Goal: Task Accomplishment & Management: Use online tool/utility

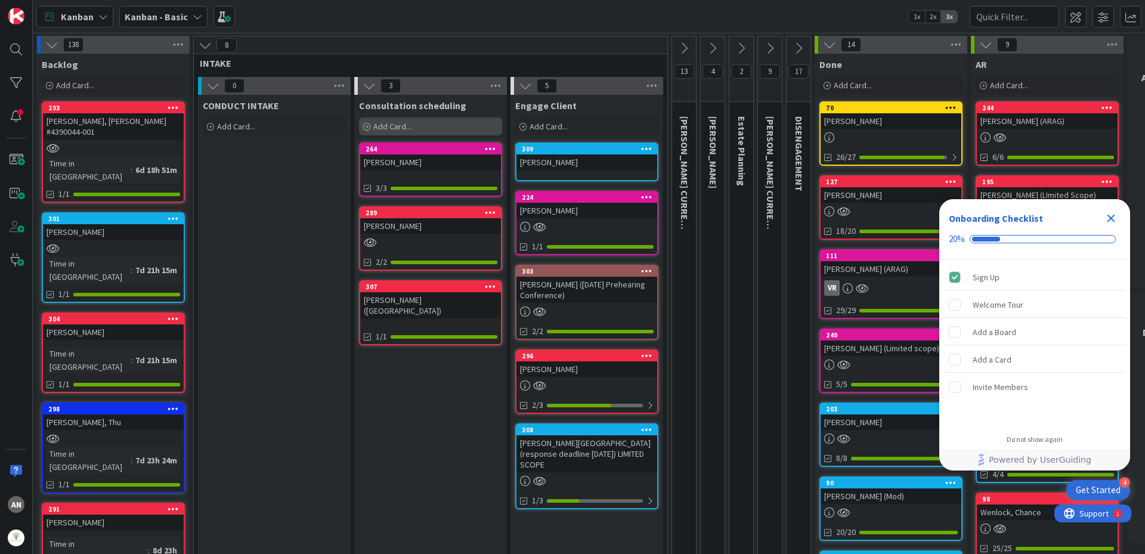
click at [390, 121] on span "Add Card..." at bounding box center [392, 126] width 38 height 11
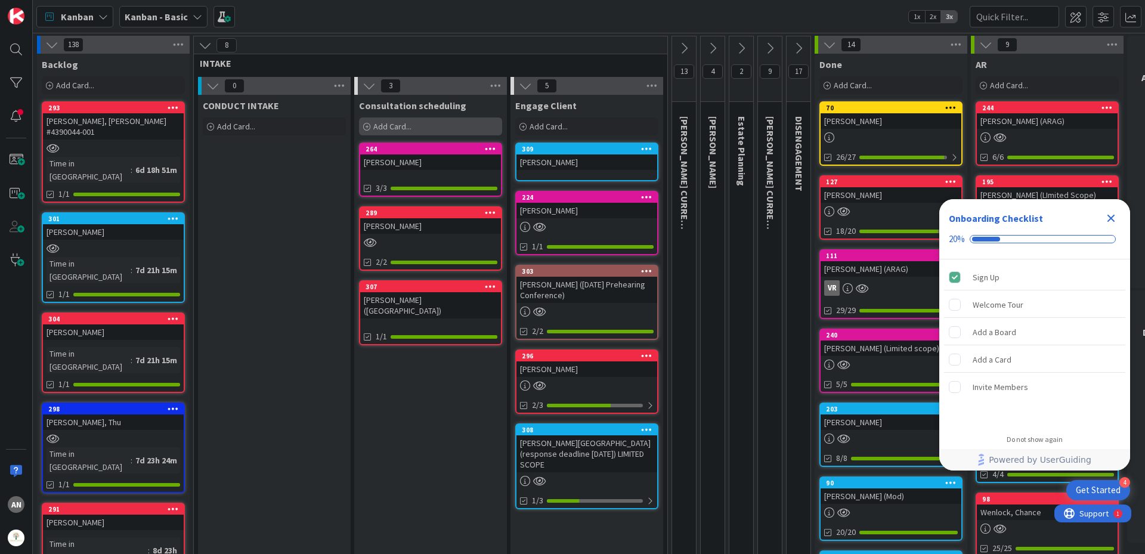
click at [392, 123] on span "Add Card..." at bounding box center [392, 126] width 38 height 11
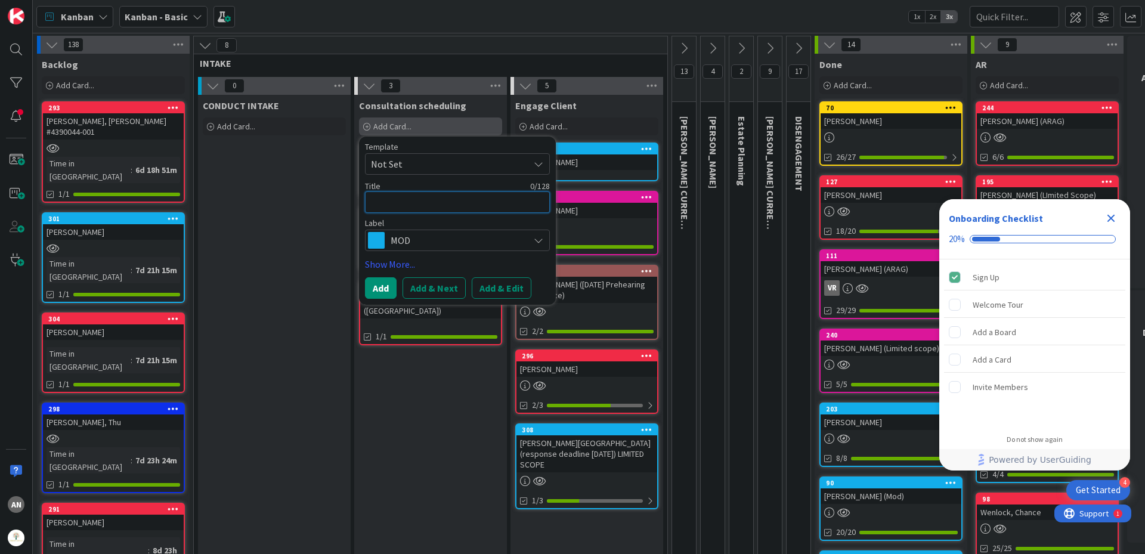
type textarea "x"
type textarea "C"
type textarea "x"
type textarea "Co"
type textarea "x"
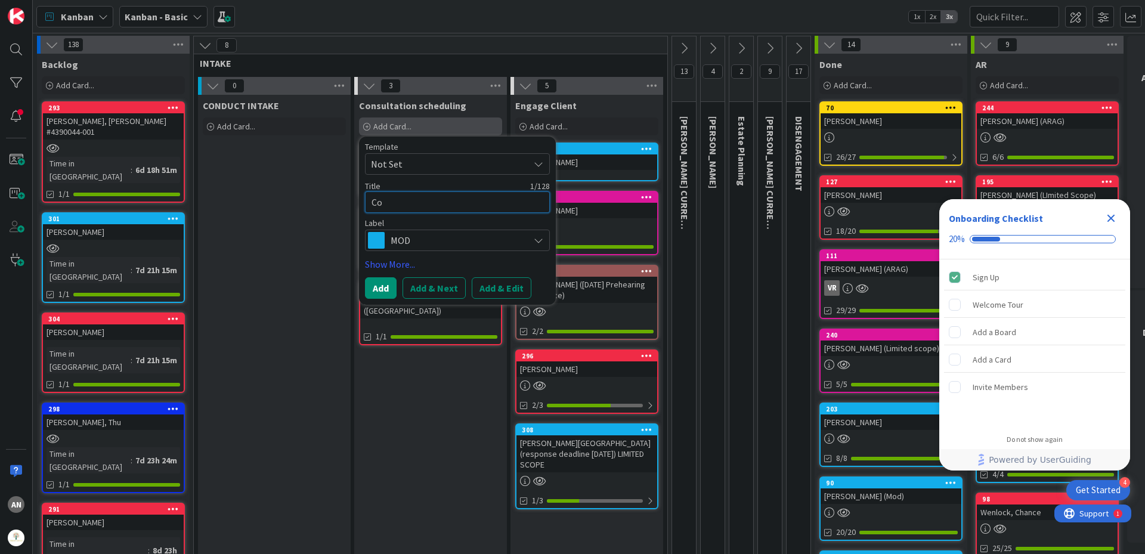
type textarea "Cou"
type textarea "x"
type textarea "Cour"
type textarea "x"
type textarea "Cours"
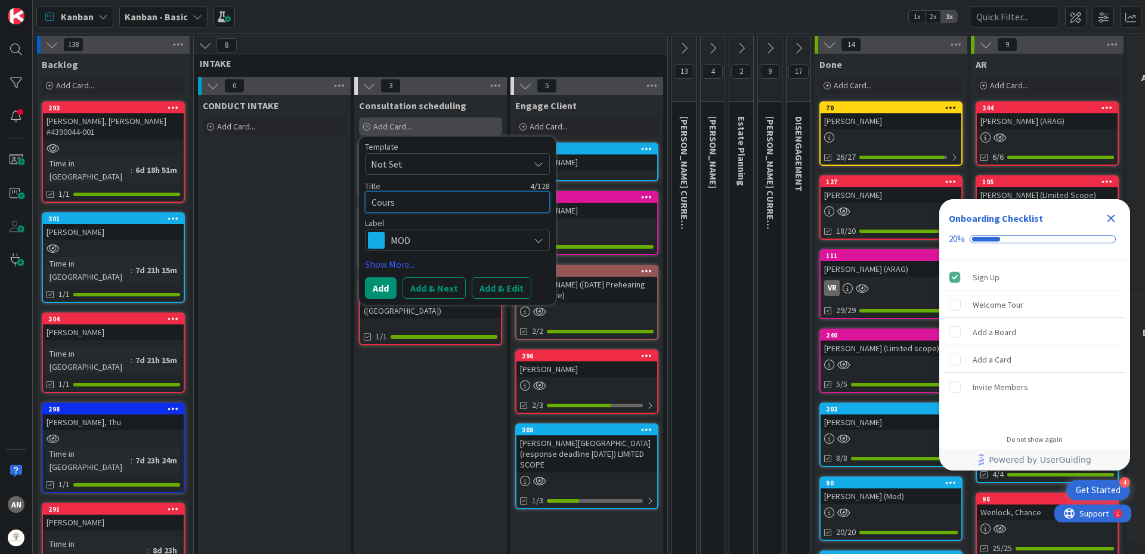
type textarea "x"
type textarea "Courso"
type textarea "x"
type textarea "[PERSON_NAME]"
type textarea "x"
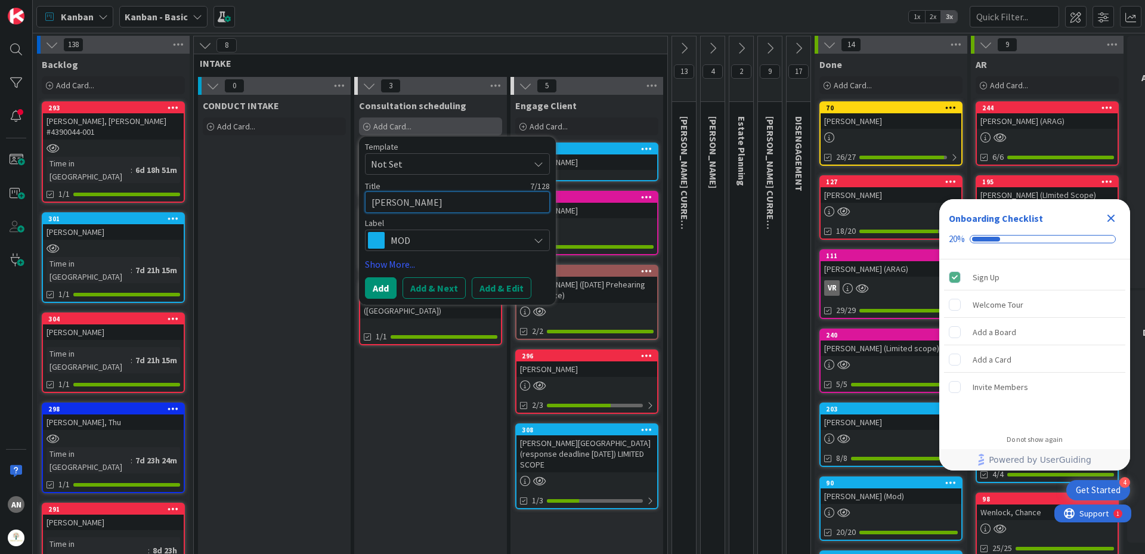
type textarea "[PERSON_NAME],"
type textarea "x"
type textarea "[PERSON_NAME],"
type textarea "x"
type textarea "[PERSON_NAME], C"
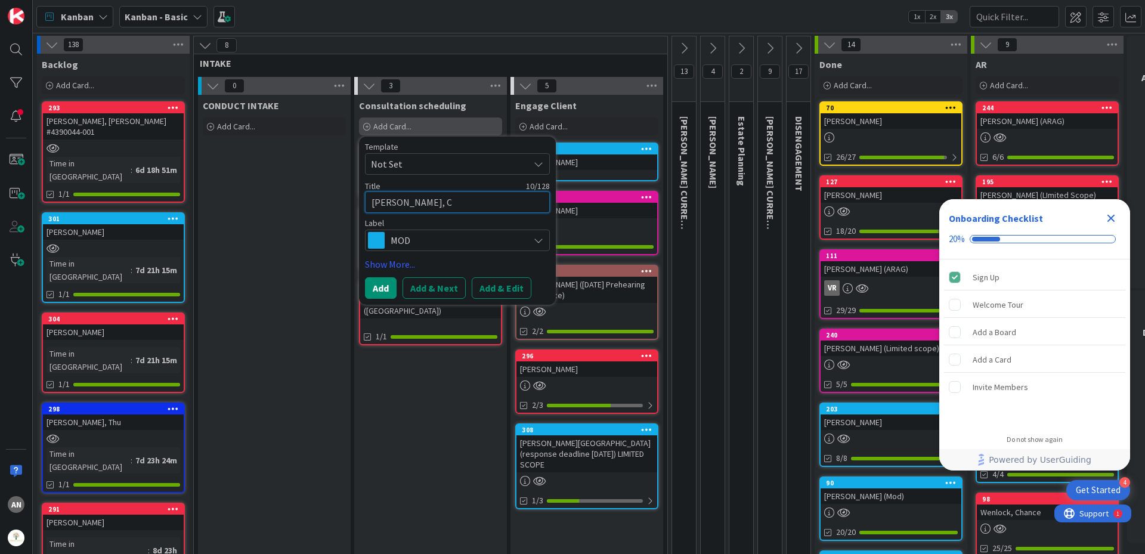
type textarea "x"
type textarea "[PERSON_NAME], Ca"
type textarea "x"
type textarea "[PERSON_NAME], Cam"
type textarea "x"
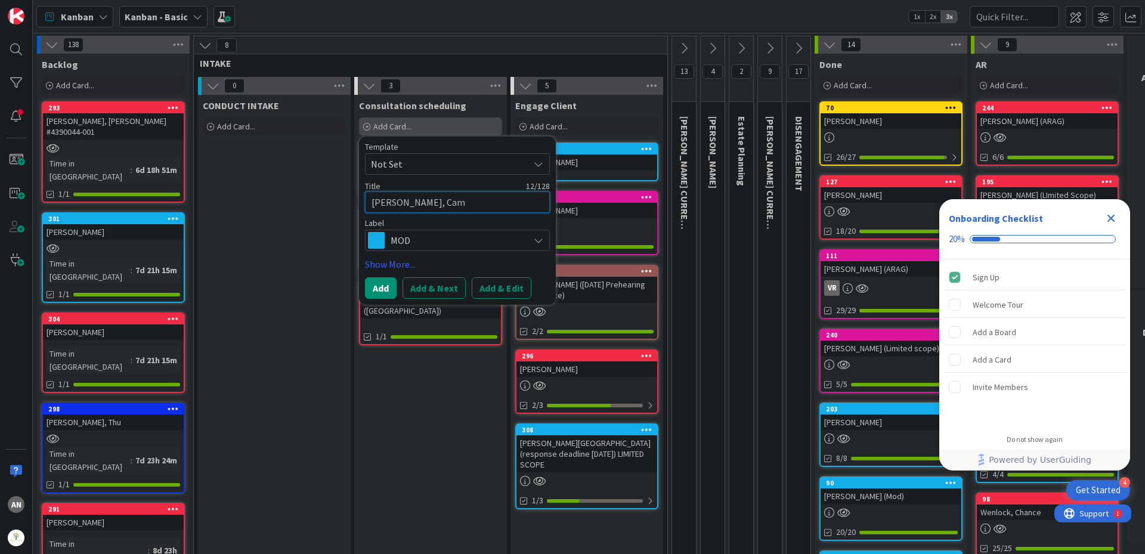
type textarea "[PERSON_NAME], Camb"
type textarea "x"
type textarea "[PERSON_NAME], [GEOGRAPHIC_DATA]"
type textarea "x"
type textarea "[PERSON_NAME][GEOGRAPHIC_DATA]"
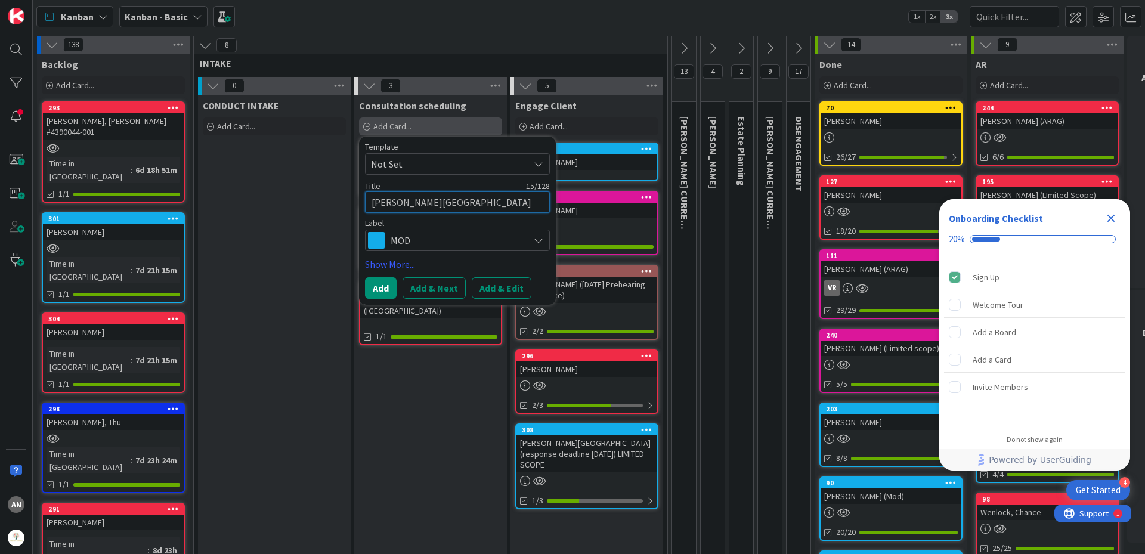
type textarea "x"
type textarea "[PERSON_NAME]"
click at [423, 245] on span "MOD" at bounding box center [457, 240] width 132 height 17
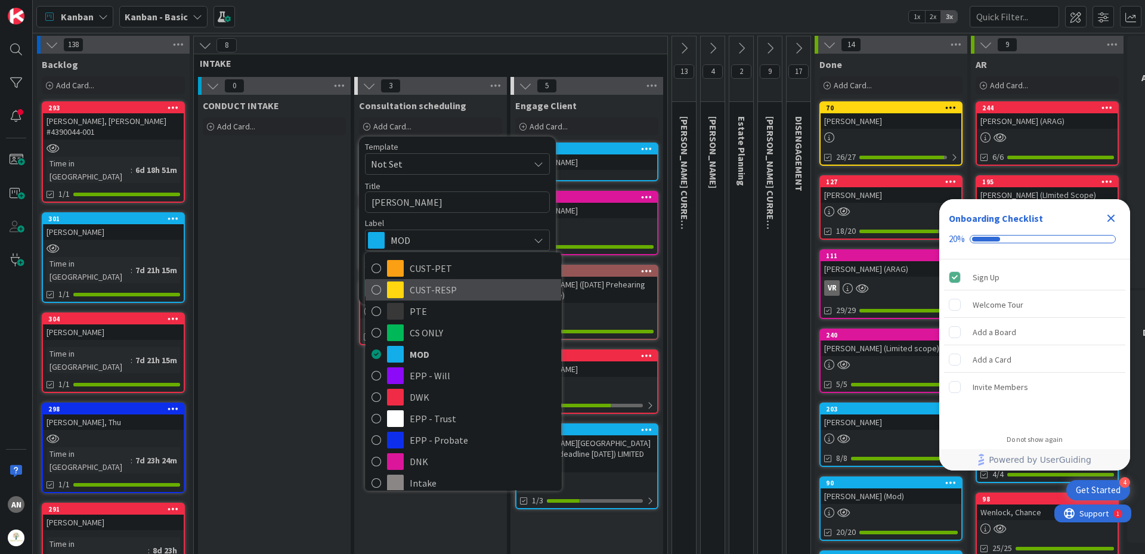
click at [447, 293] on span "CUST-RESP" at bounding box center [483, 290] width 146 height 18
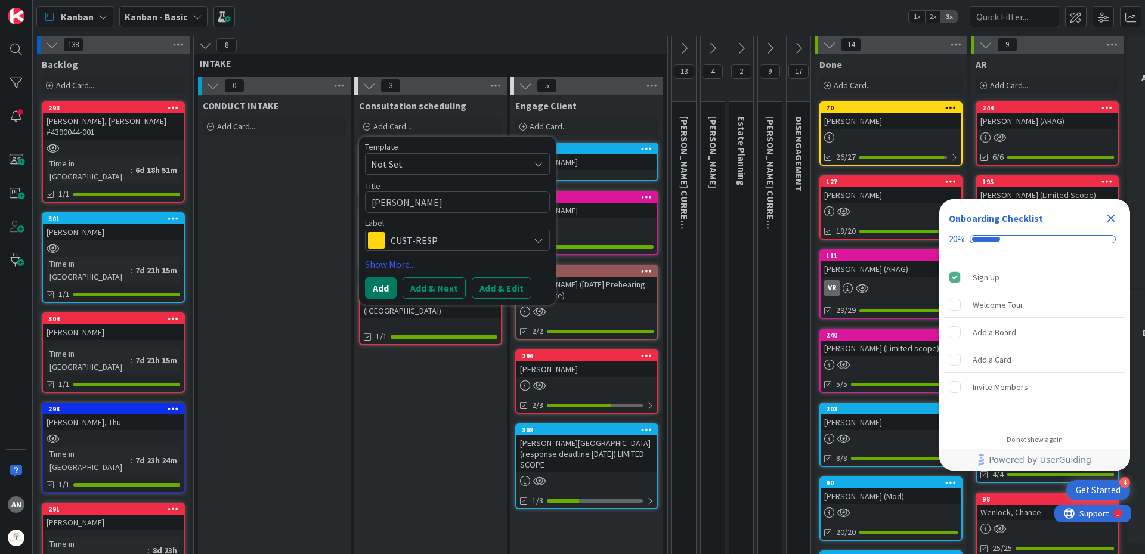
click at [386, 287] on button "Add" at bounding box center [381, 287] width 32 height 21
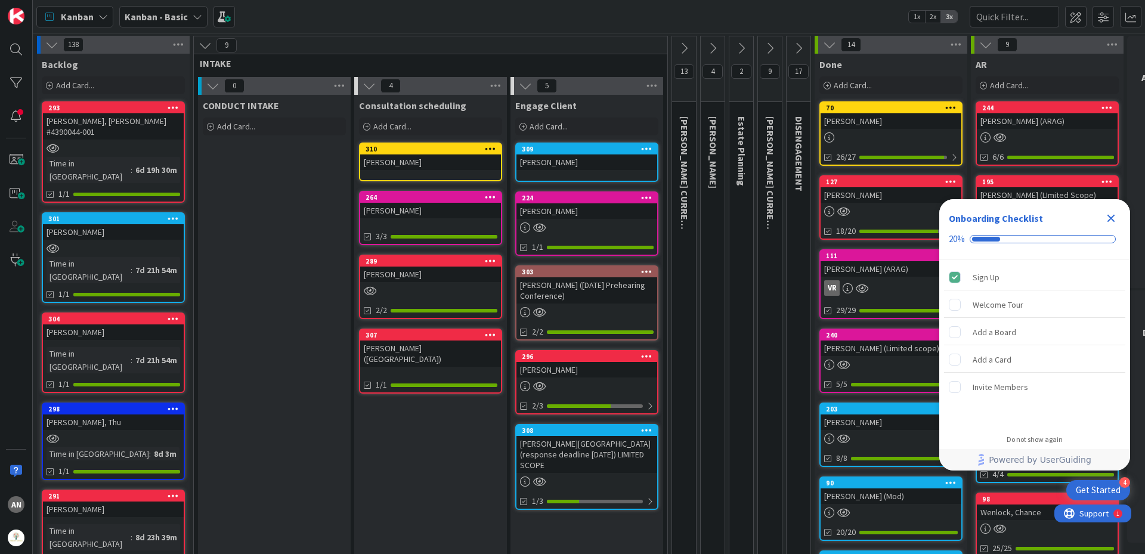
click at [430, 169] on div "[PERSON_NAME]" at bounding box center [430, 162] width 141 height 16
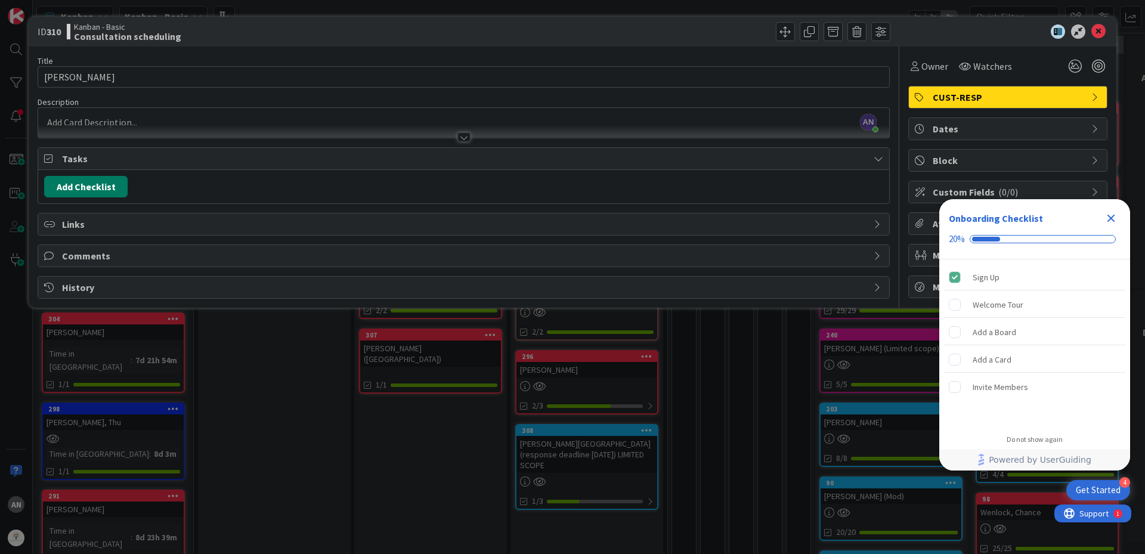
click at [86, 184] on button "Add Checklist" at bounding box center [85, 186] width 83 height 21
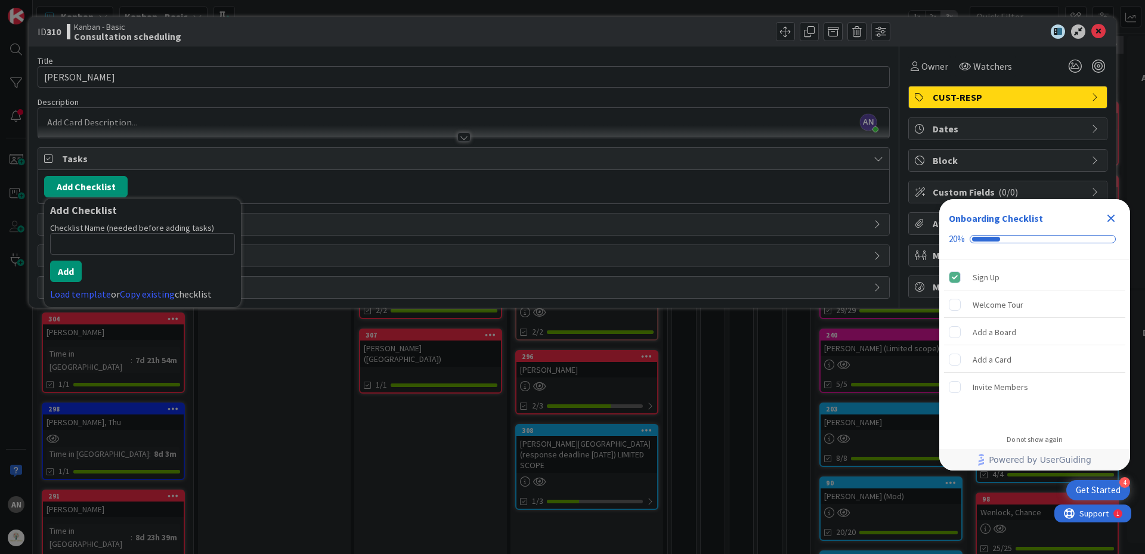
click at [371, 333] on div "ID 310 Kanban - Basic Consultation scheduling Title 16 / 128 [PERSON_NAME] Desc…" at bounding box center [572, 277] width 1145 height 554
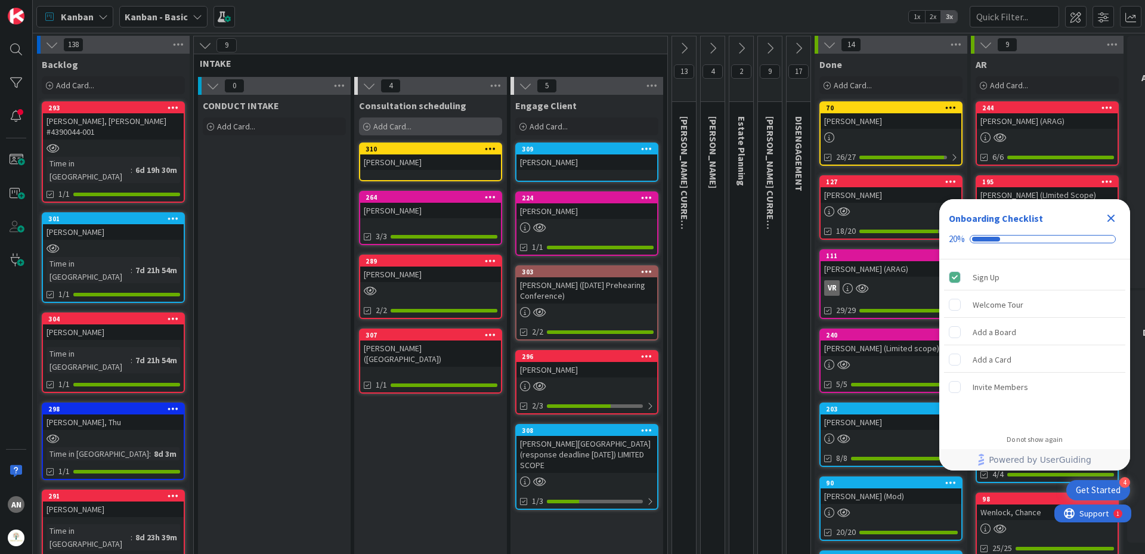
click at [394, 129] on span "Add Card..." at bounding box center [392, 126] width 38 height 11
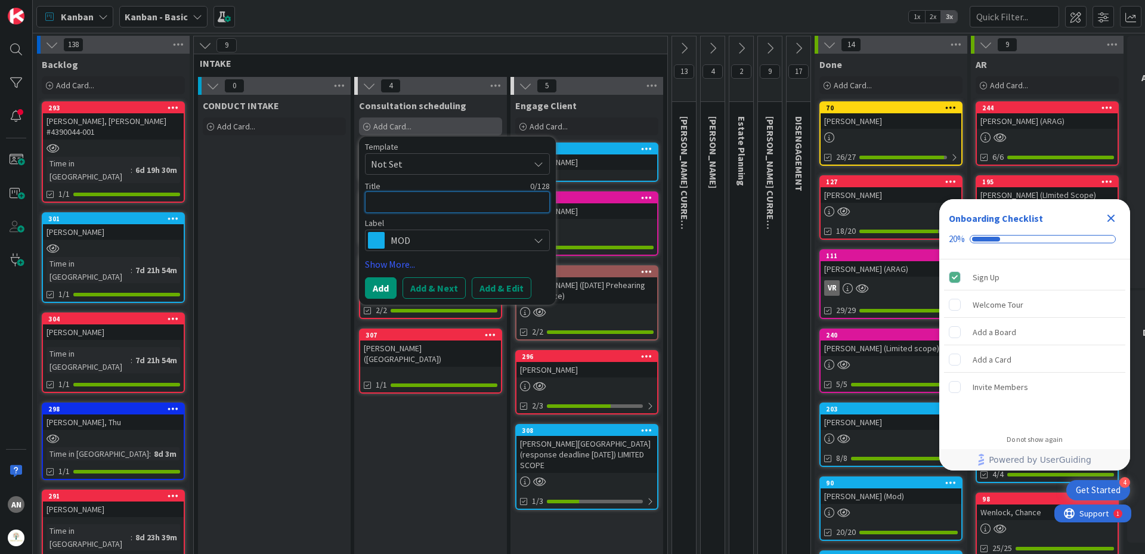
type textarea "x"
type textarea "M"
type textarea "x"
type textarea "Mi"
type textarea "x"
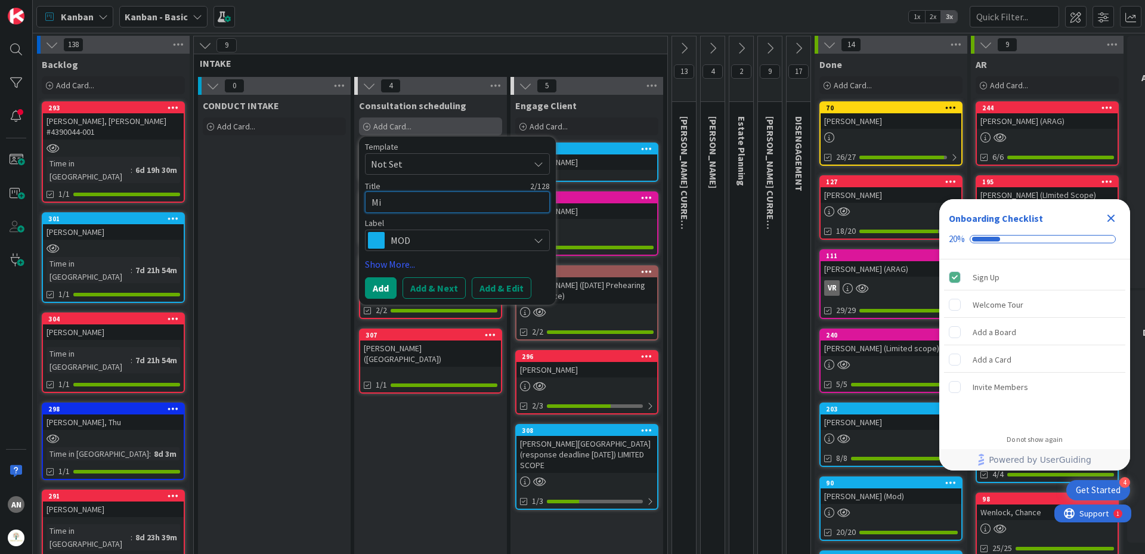
type textarea "Mil"
type textarea "x"
type textarea "Mile"
type textarea "x"
type textarea "Miles"
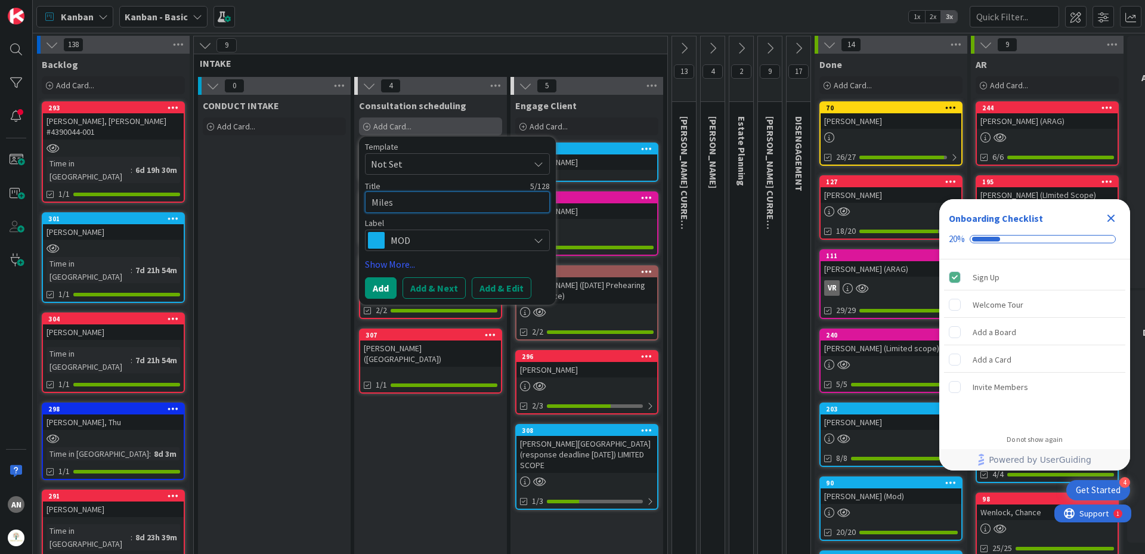
type textarea "x"
type textarea "Miles,"
type textarea "x"
type textarea "Miles,"
type textarea "x"
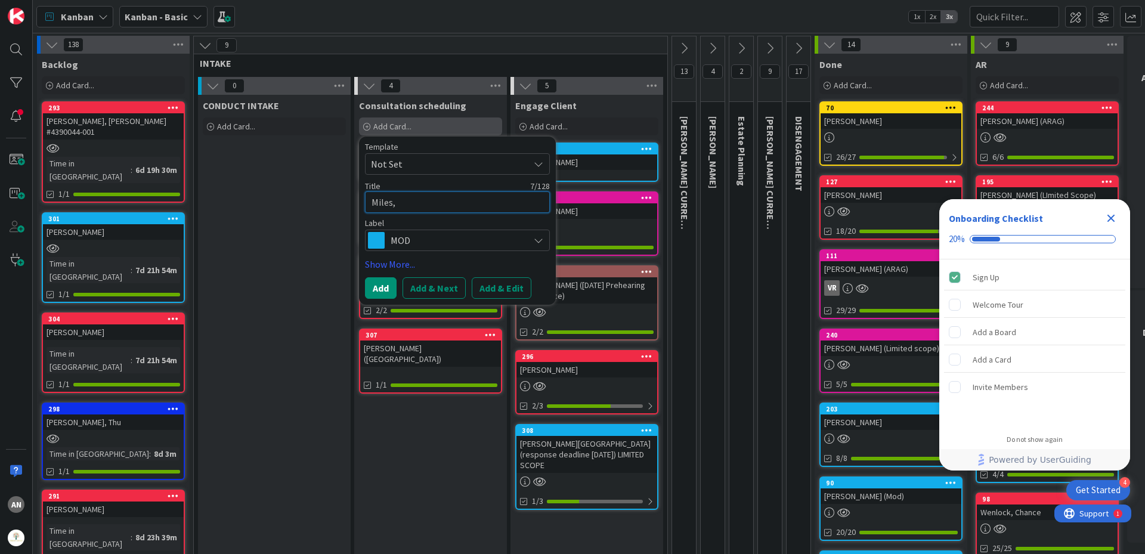
type textarea "Miles, S"
type textarea "x"
type textarea "Miles, Sh"
type textarea "x"
type textarea "Miles, Sha"
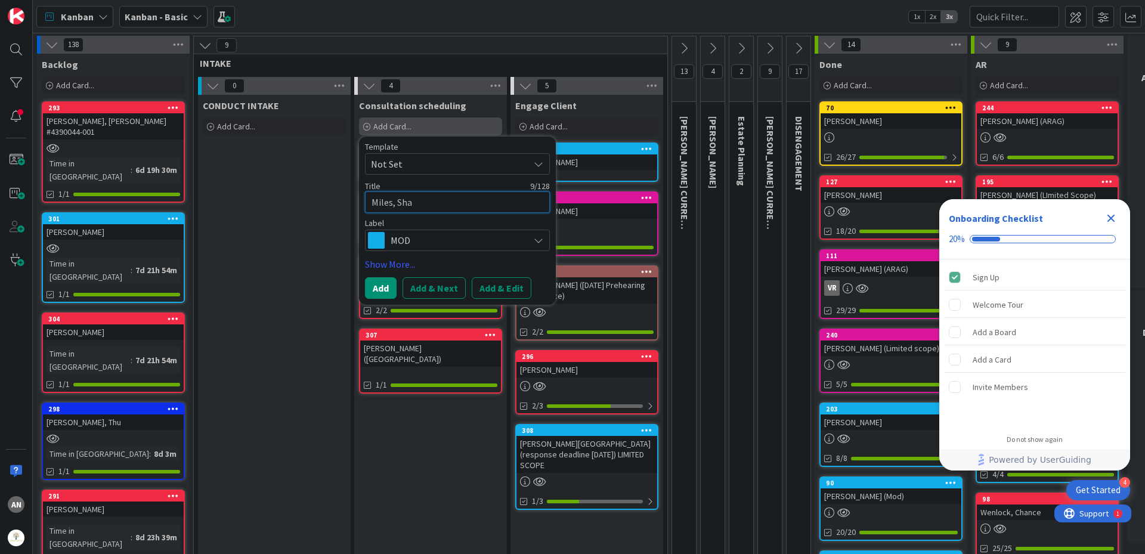
type textarea "x"
type textarea "Miles, Shan"
type textarea "x"
type textarea "Miles, Shant"
type textarea "x"
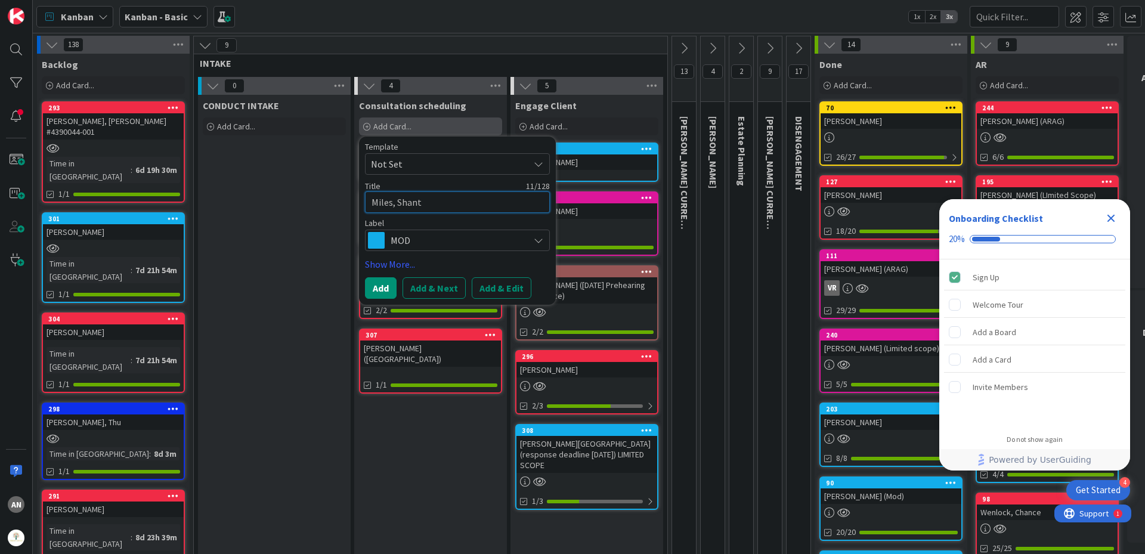
type textarea "[PERSON_NAME]"
type textarea "x"
type textarea "[PERSON_NAME]"
type textarea "x"
type textarea "[PERSON_NAME]"
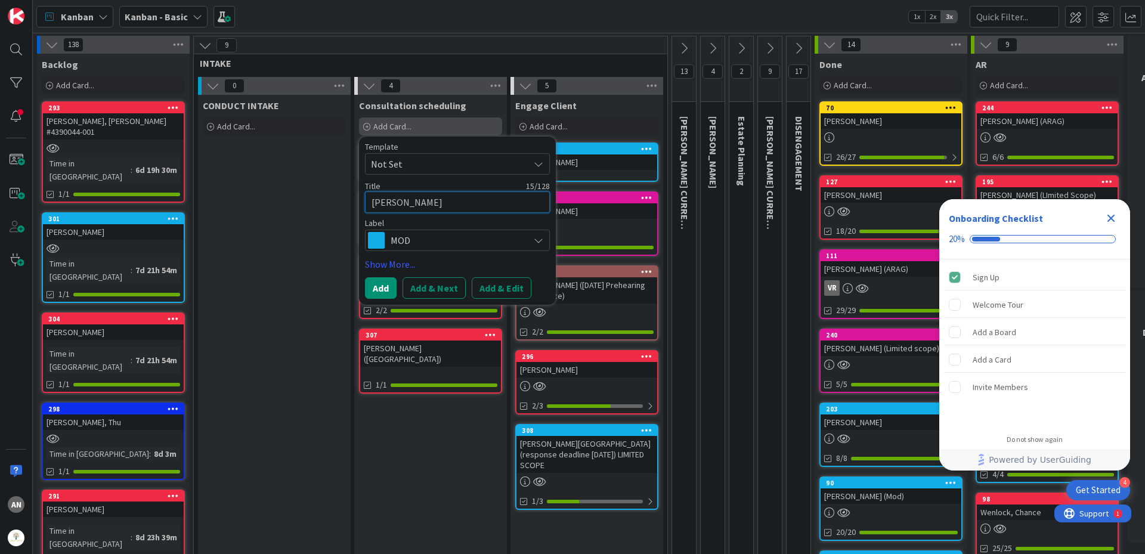
type textarea "x"
type textarea "[PERSON_NAME]"
click at [418, 239] on span "MOD" at bounding box center [457, 240] width 132 height 17
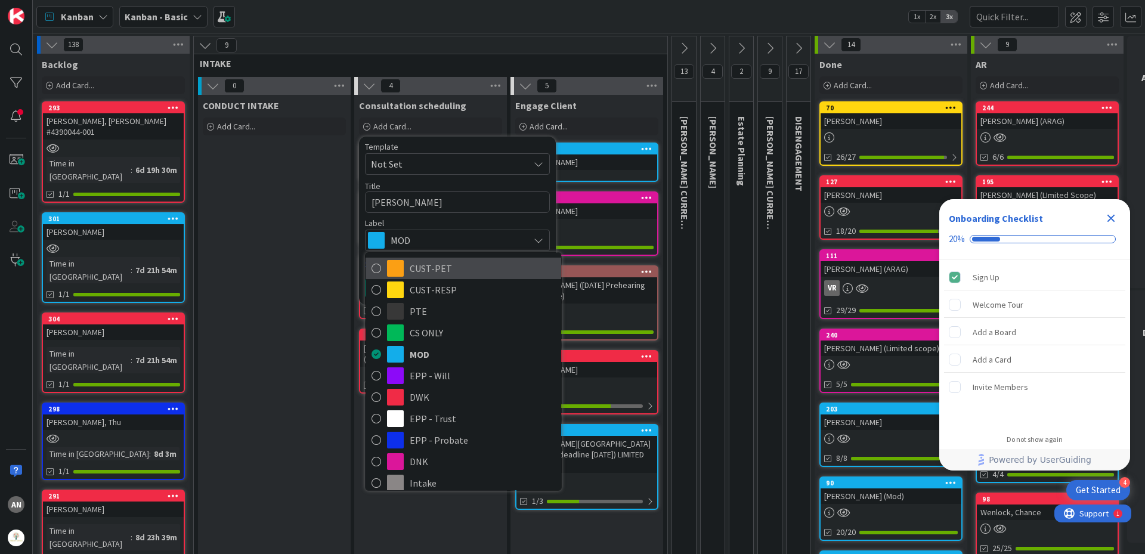
click at [429, 268] on span "CUST-PET" at bounding box center [483, 268] width 146 height 18
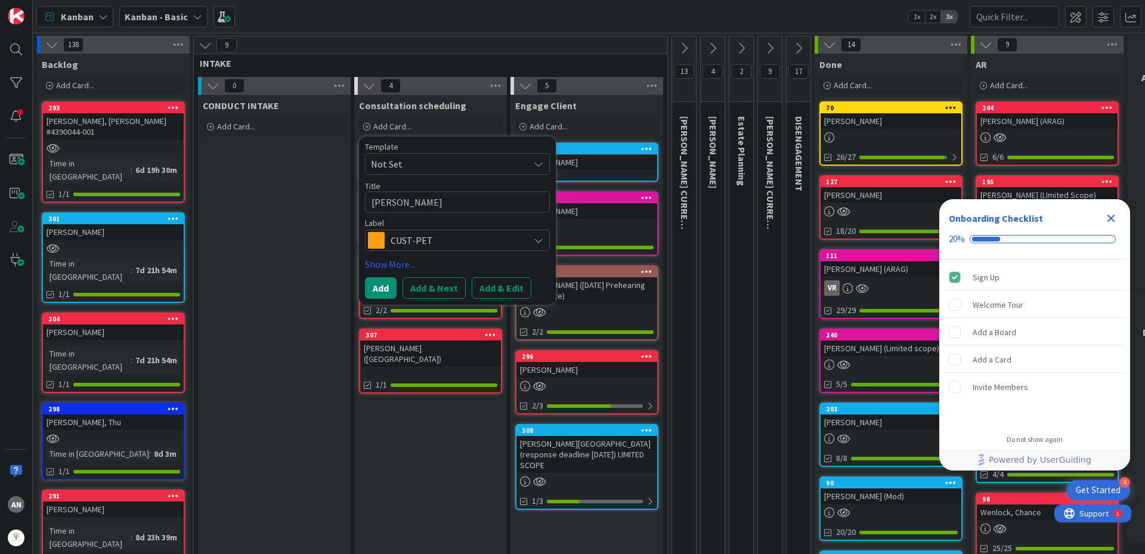
click at [412, 245] on span "CUST-PET" at bounding box center [457, 240] width 132 height 17
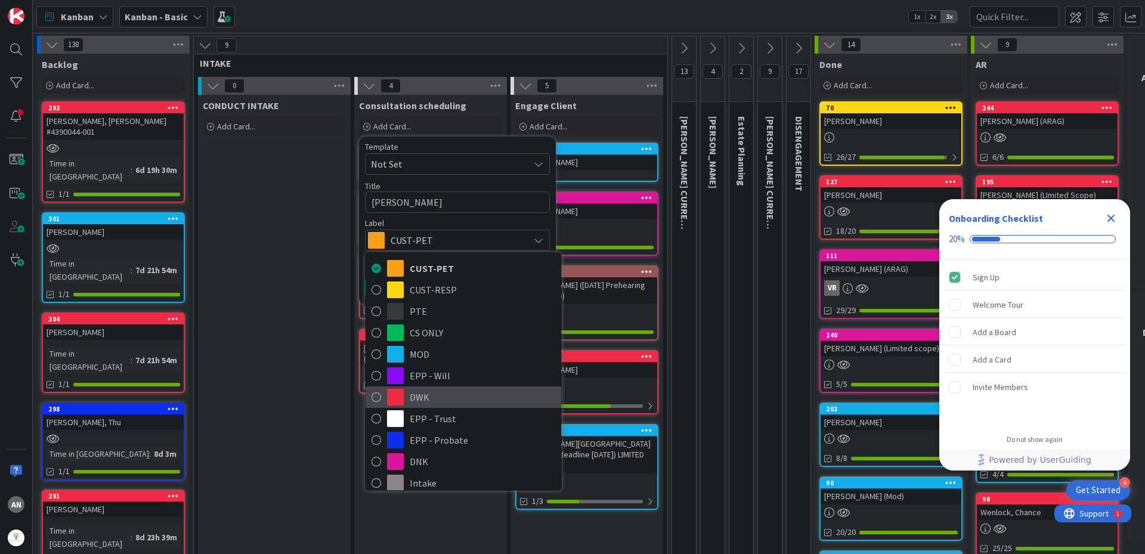
click at [434, 394] on span "DWK" at bounding box center [483, 397] width 146 height 18
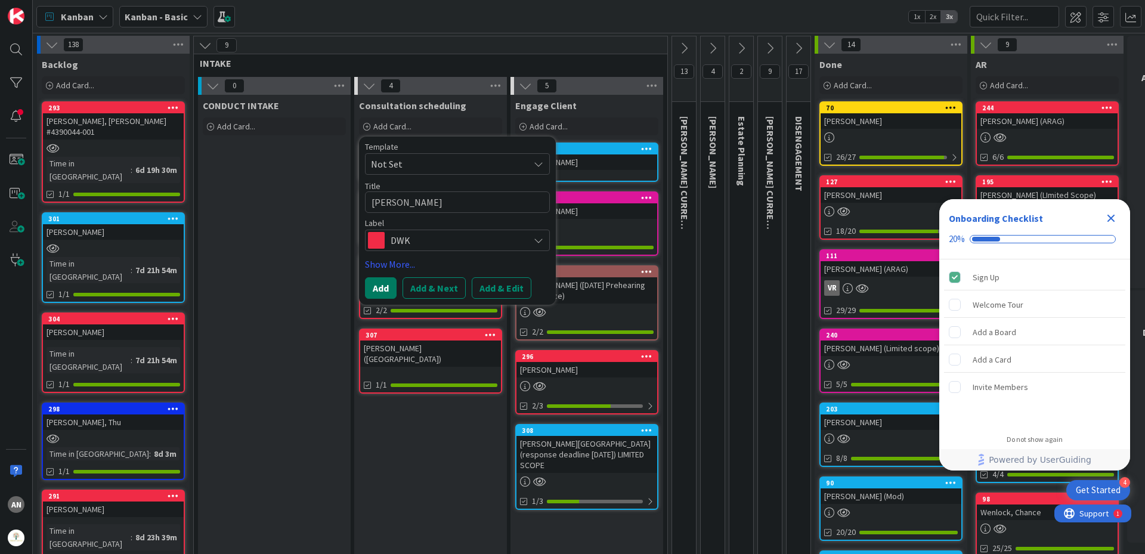
click at [386, 289] on button "Add" at bounding box center [381, 287] width 32 height 21
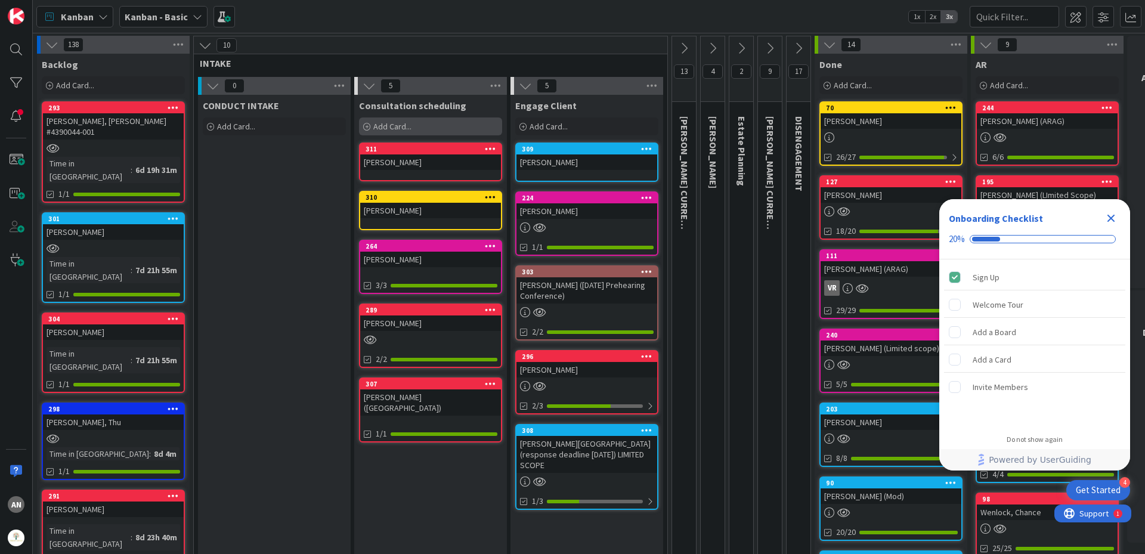
click at [413, 125] on div "Add Card..." at bounding box center [430, 126] width 143 height 18
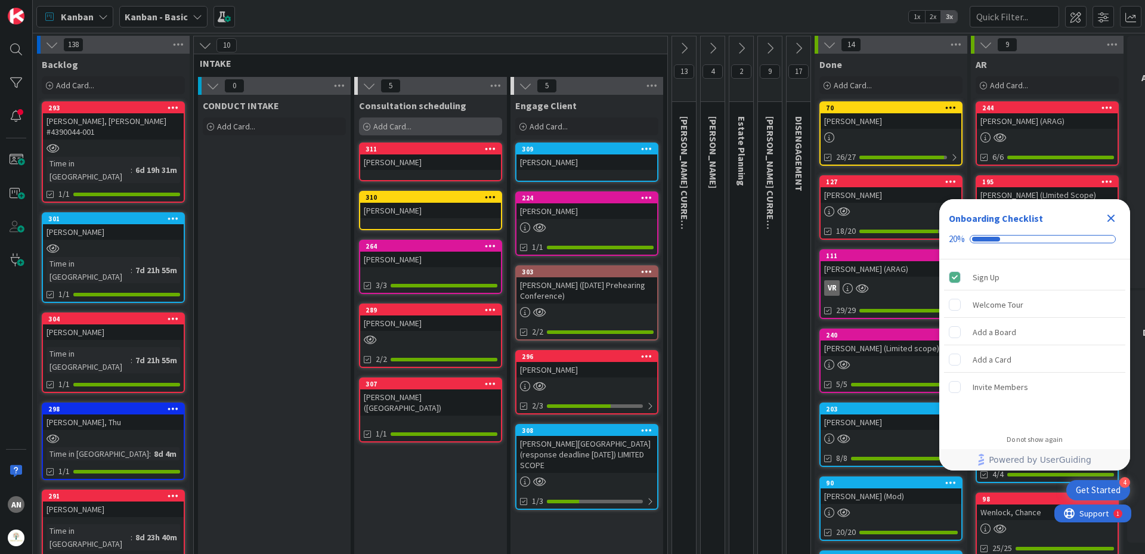
click at [406, 127] on span "Add Card..." at bounding box center [392, 126] width 38 height 11
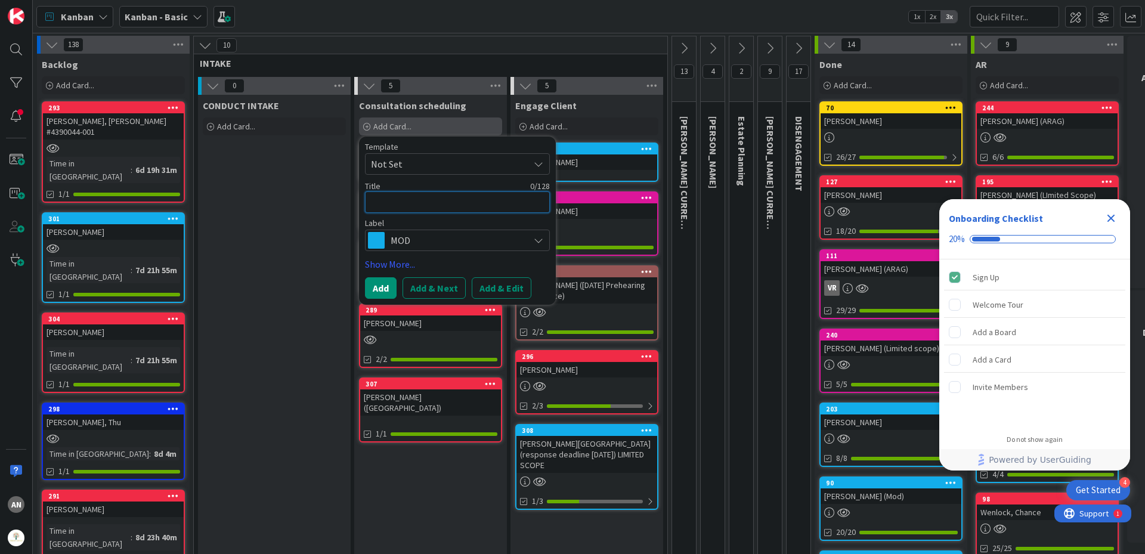
type textarea "x"
type textarea "L"
type textarea "x"
type textarea "La"
type textarea "x"
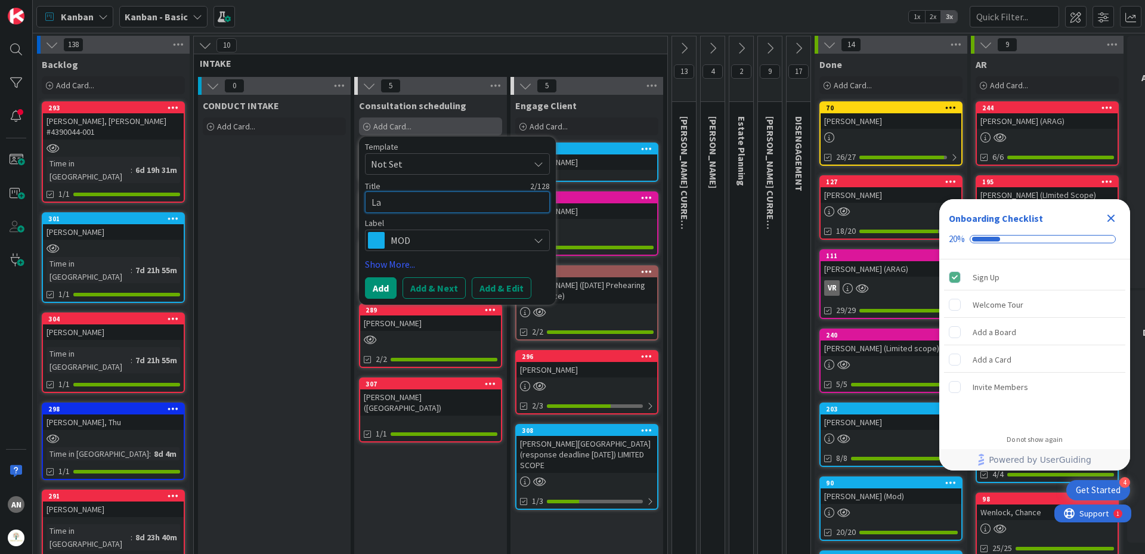
type textarea "Lad"
type textarea "x"
type textarea "Ladu"
type textarea "x"
type textarea "Laduk"
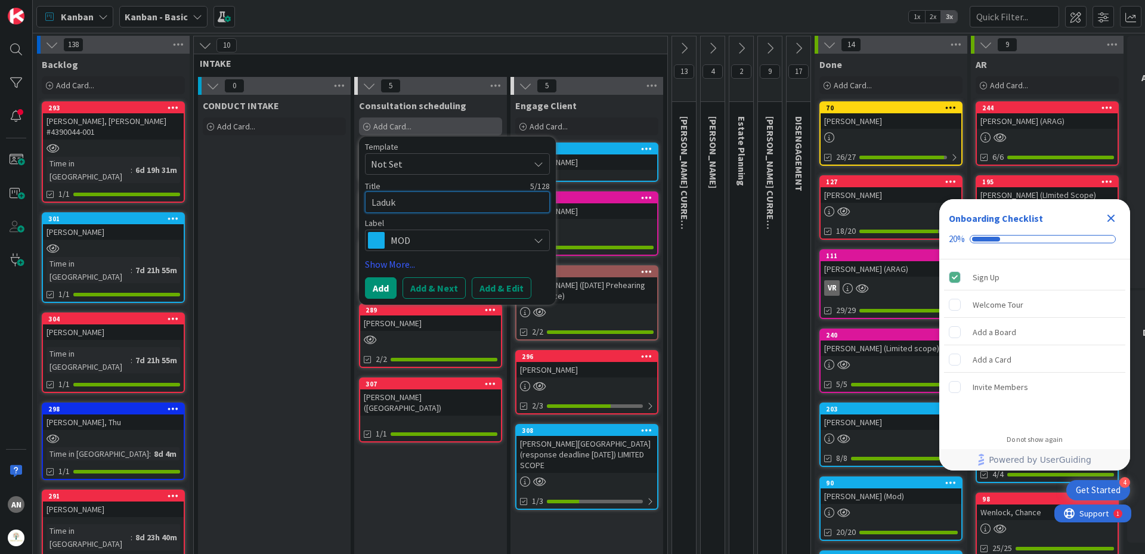
type textarea "x"
type textarea "[PERSON_NAME]"
type textarea "x"
type textarea "[PERSON_NAME]-"
type textarea "x"
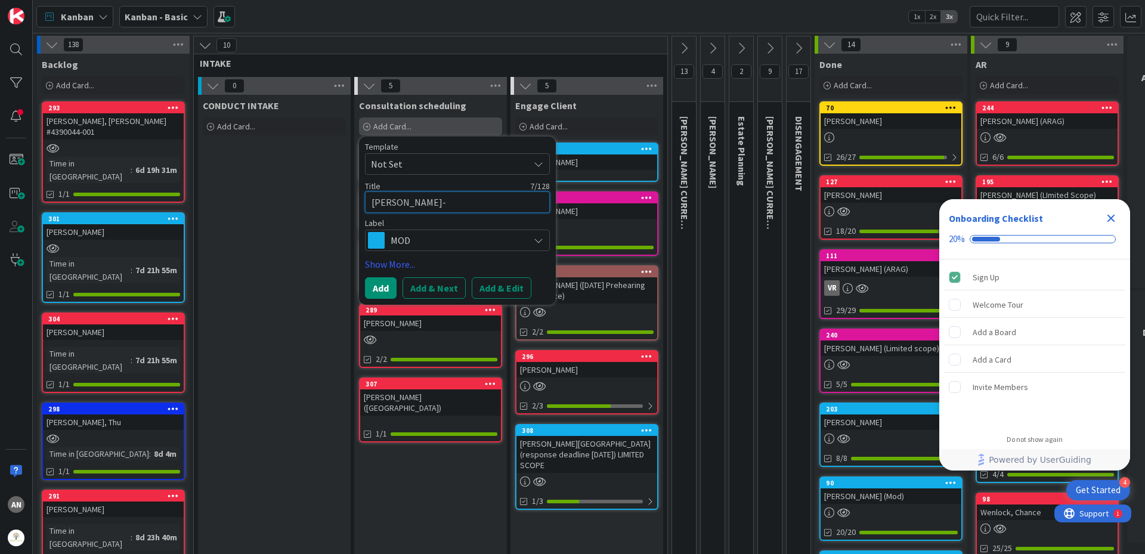
type textarea "[PERSON_NAME]-J"
type textarea "x"
type textarea "[PERSON_NAME]-Jo"
type textarea "x"
type textarea "[PERSON_NAME]"
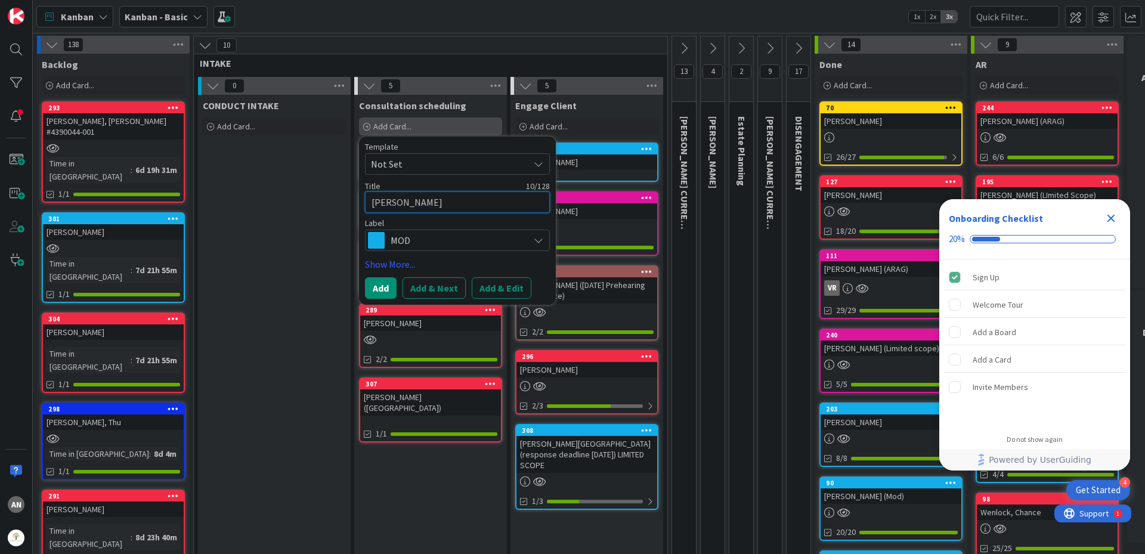
type textarea "x"
type textarea "[PERSON_NAME]"
type textarea "x"
type textarea "[PERSON_NAME]"
type textarea "x"
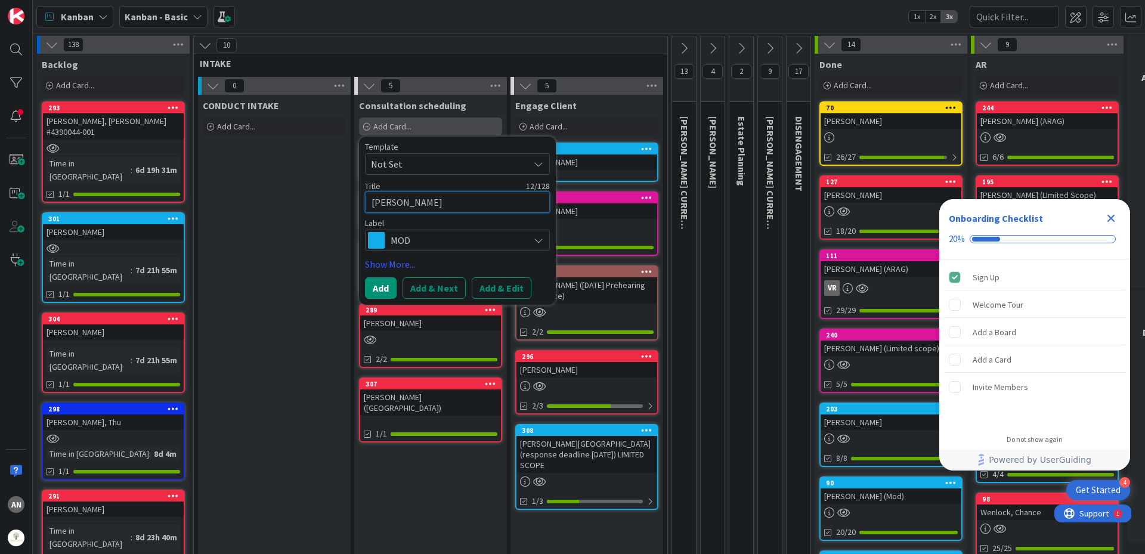
type textarea "[PERSON_NAME]"
type textarea "x"
type textarea "[PERSON_NAME]"
click at [406, 240] on span "MOD" at bounding box center [457, 240] width 132 height 17
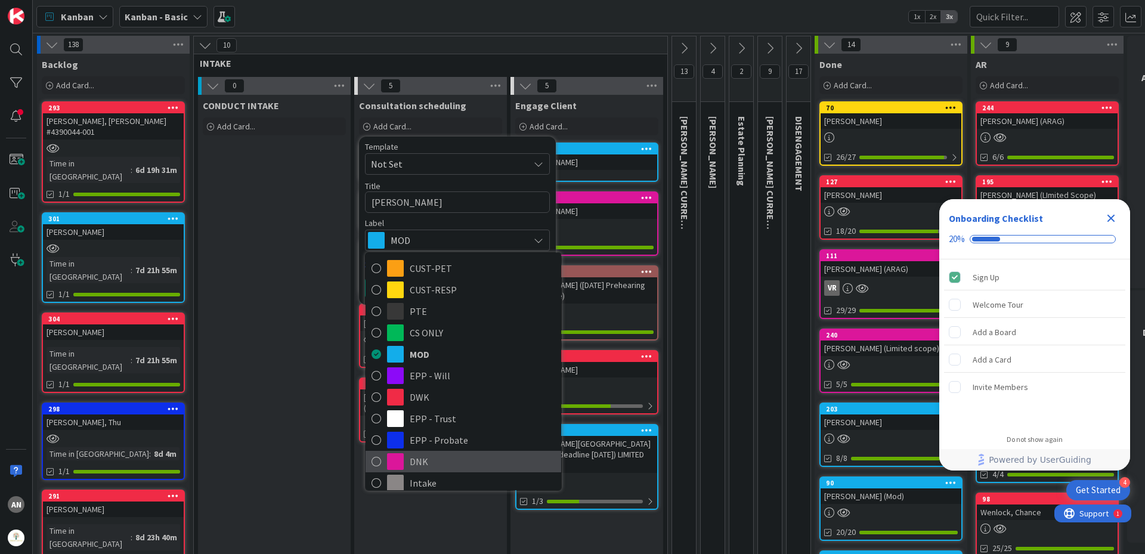
click at [439, 455] on span "DNK" at bounding box center [483, 462] width 146 height 18
type textarea "x"
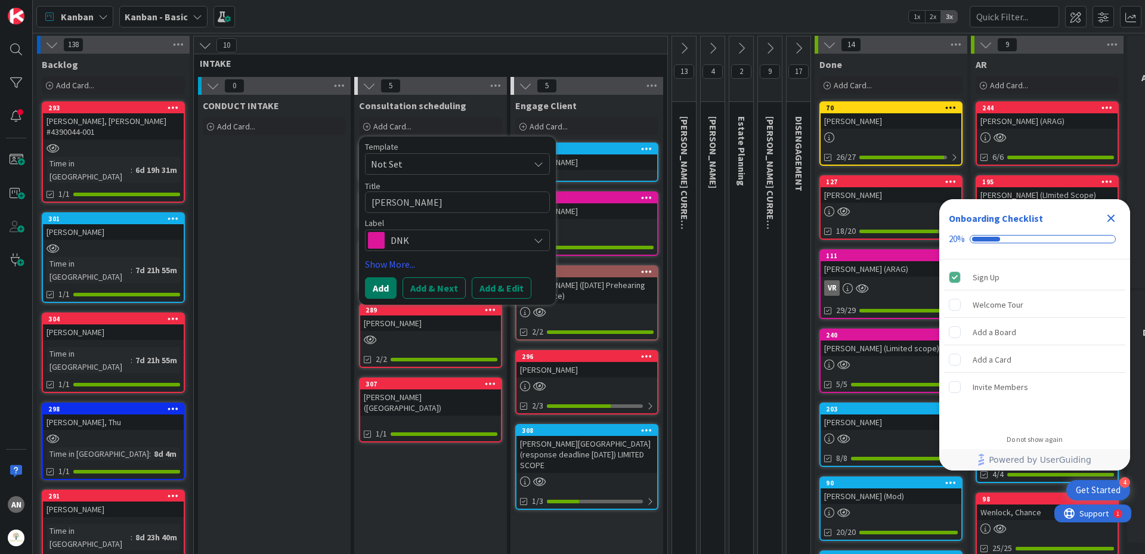
click at [380, 295] on button "Add" at bounding box center [381, 287] width 32 height 21
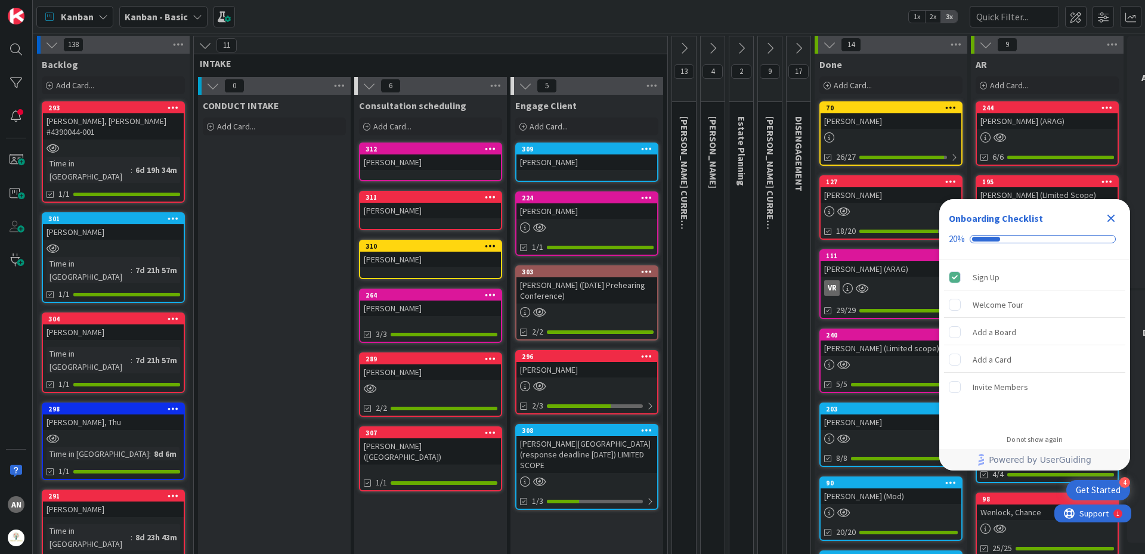
click at [426, 167] on div "[PERSON_NAME]" at bounding box center [430, 162] width 141 height 16
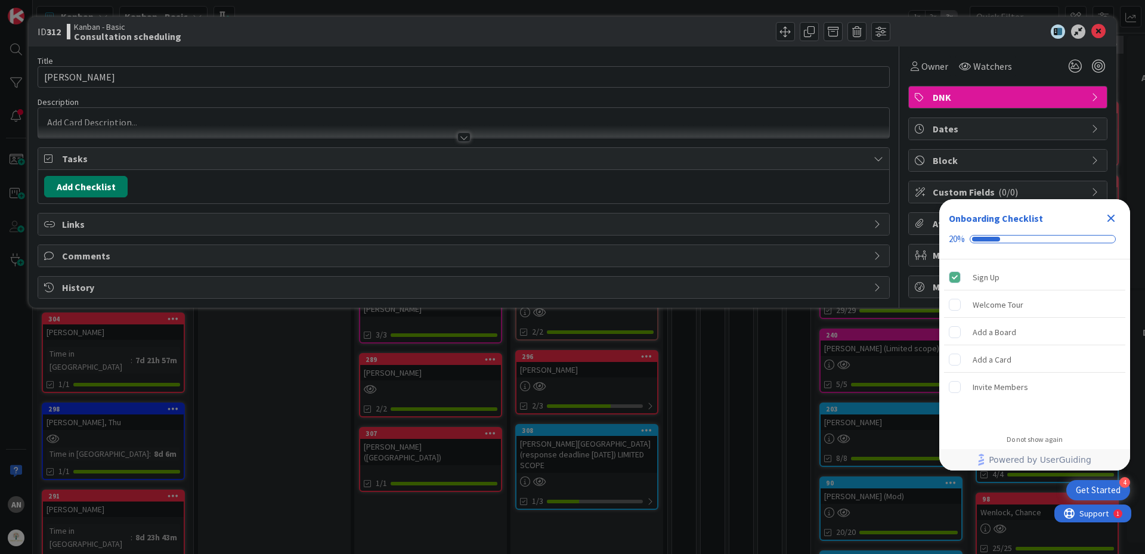
click at [78, 182] on button "Add Checklist" at bounding box center [85, 186] width 83 height 21
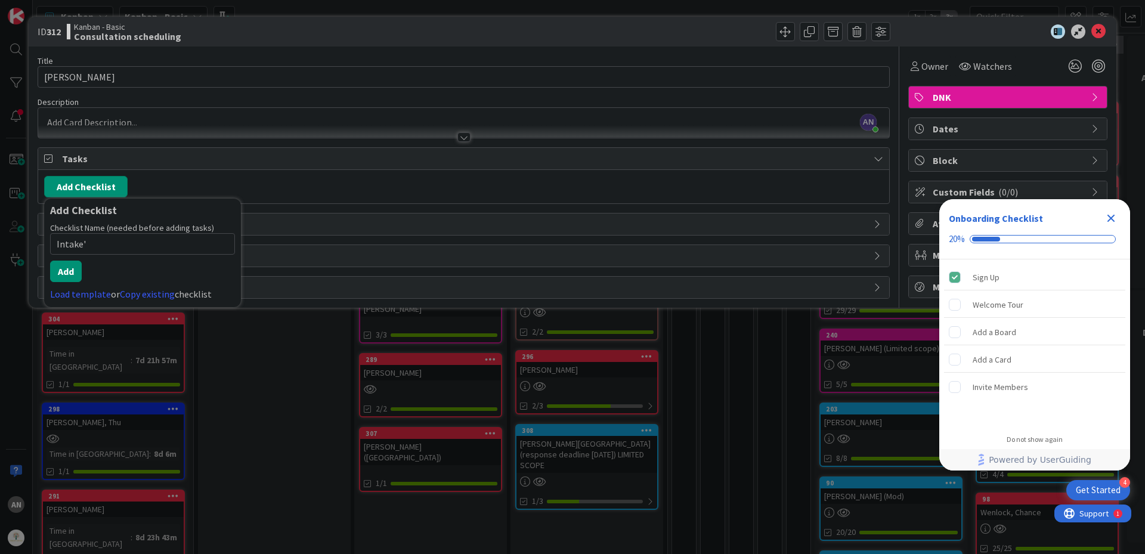
type input "Intake"
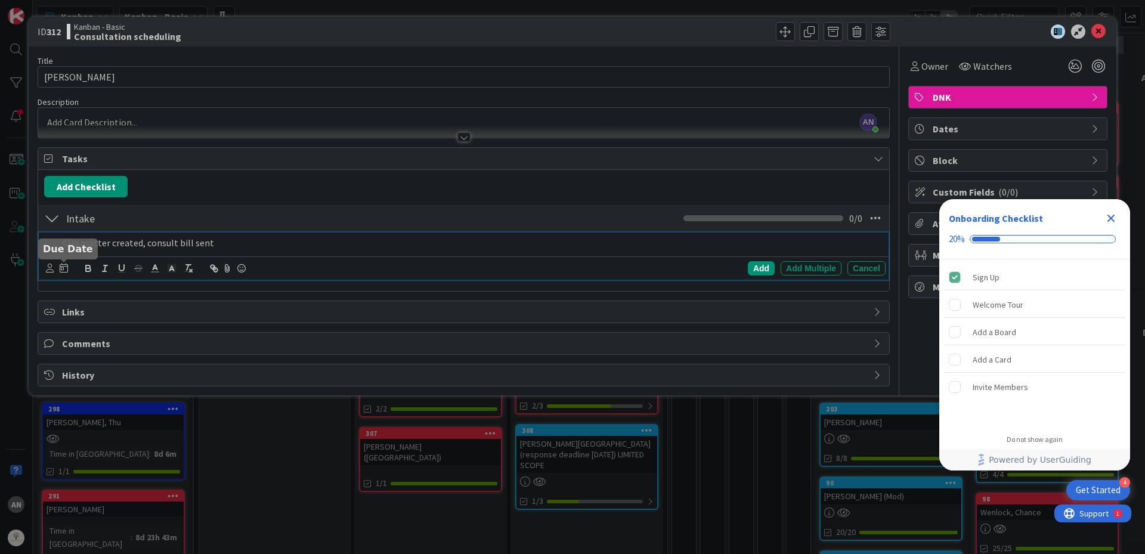
click at [62, 268] on icon at bounding box center [64, 268] width 8 height 10
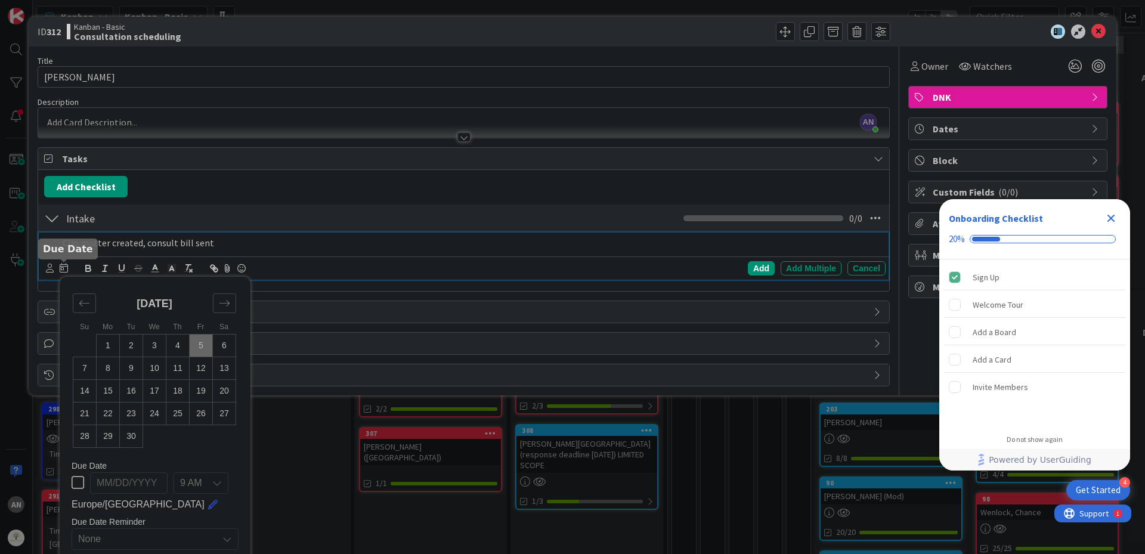
click at [62, 268] on icon at bounding box center [64, 268] width 8 height 10
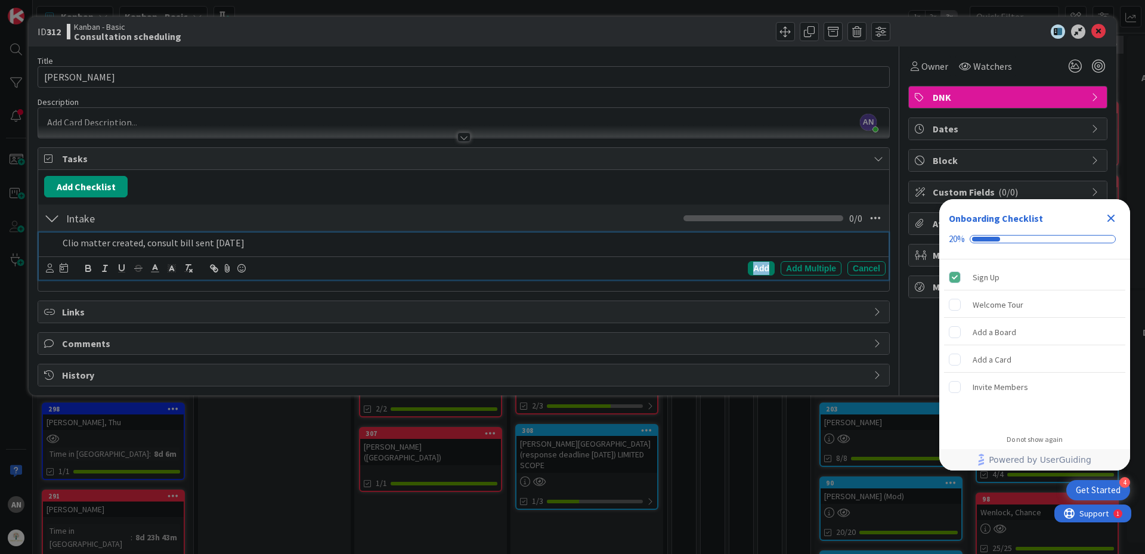
click at [754, 270] on div "Add" at bounding box center [761, 268] width 27 height 14
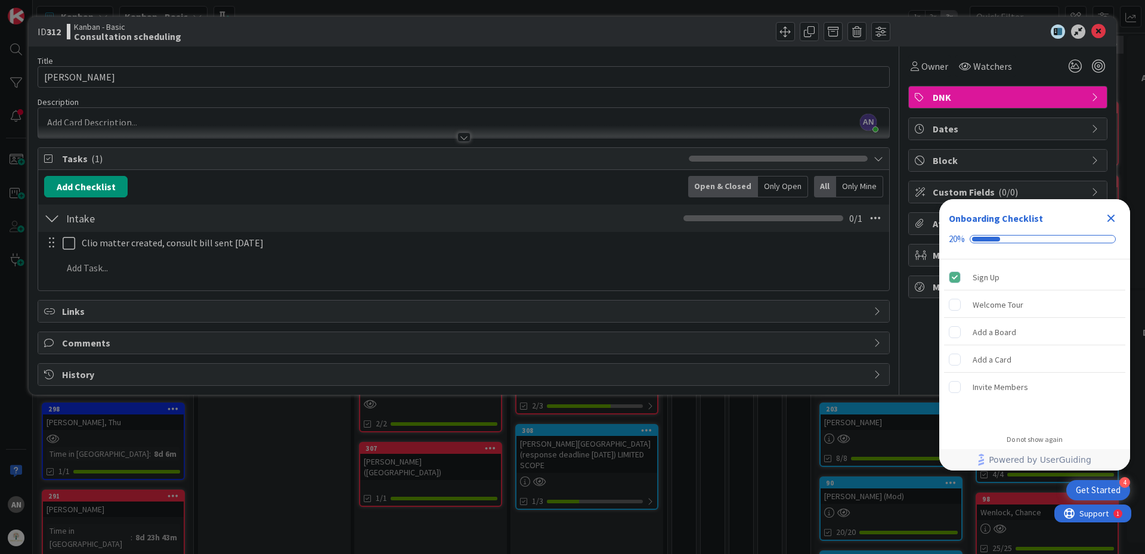
click at [61, 242] on div at bounding box center [60, 243] width 33 height 21
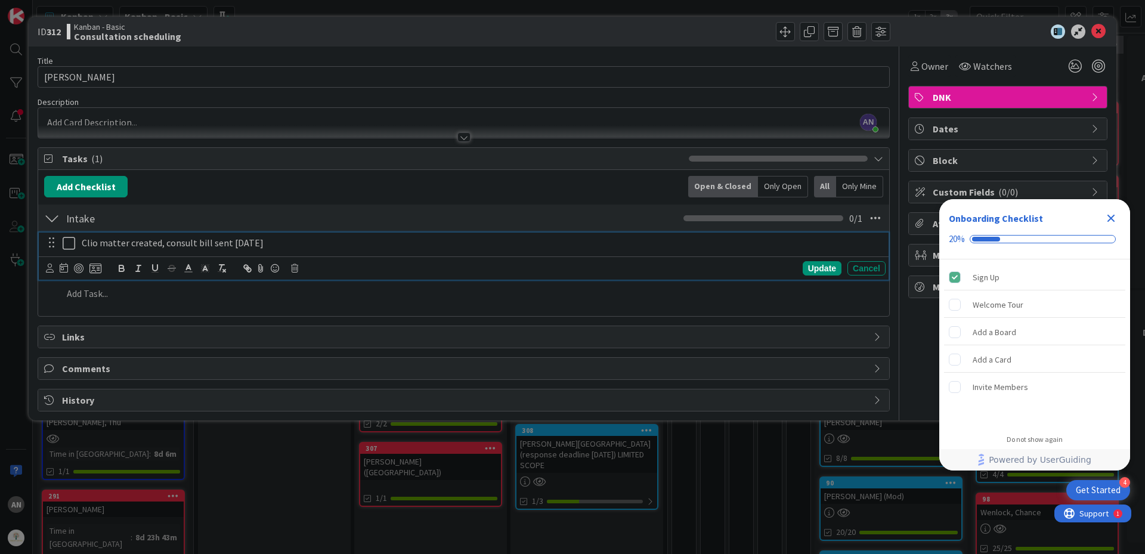
click at [66, 242] on icon at bounding box center [69, 243] width 13 height 14
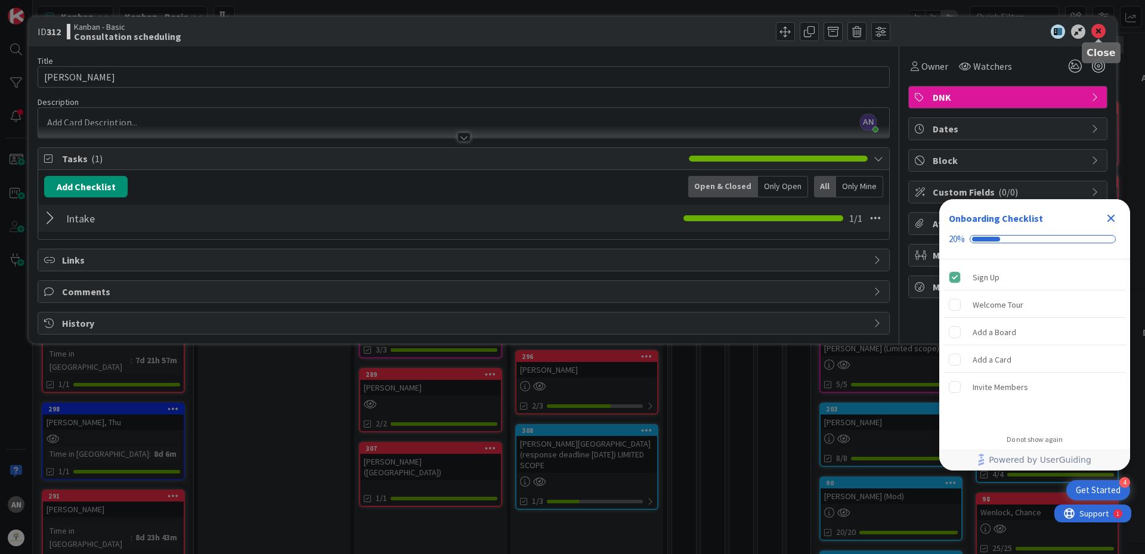
click at [1100, 33] on icon at bounding box center [1098, 31] width 14 height 14
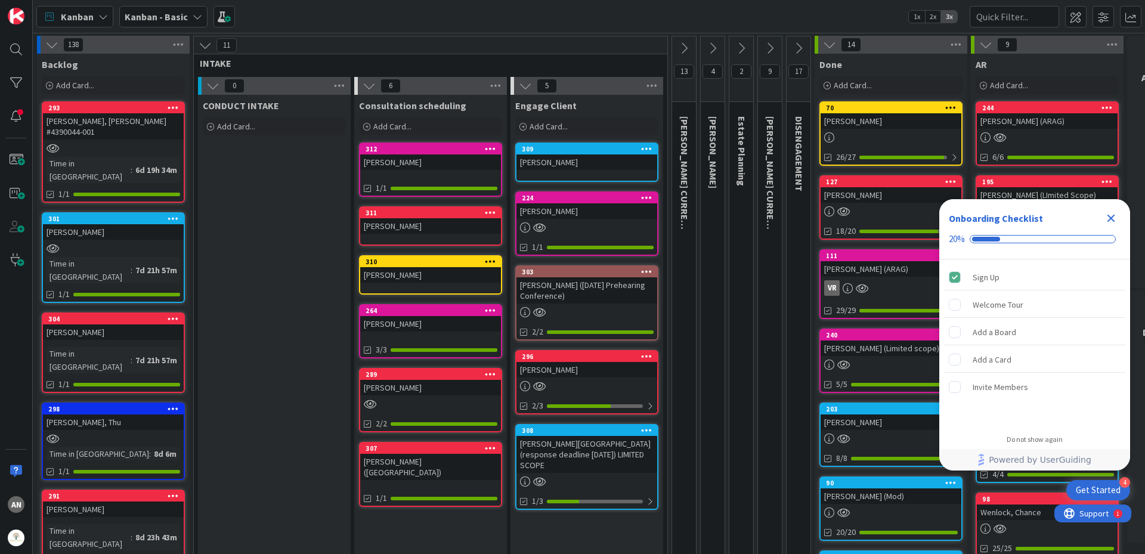
click at [408, 217] on div "311" at bounding box center [430, 213] width 141 height 11
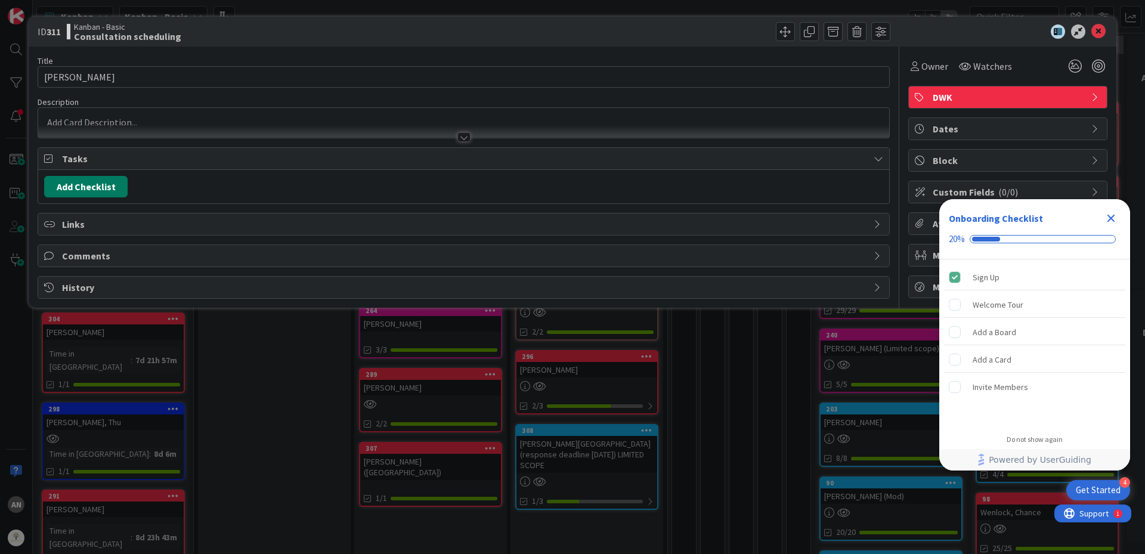
click at [75, 184] on button "Add Checklist" at bounding box center [85, 186] width 83 height 21
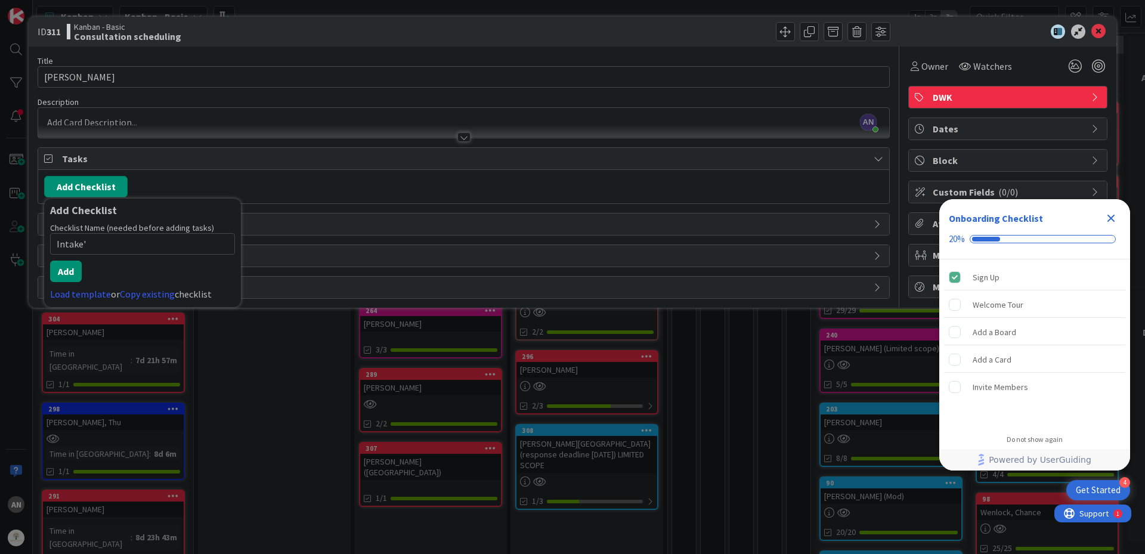
type input "Intake"
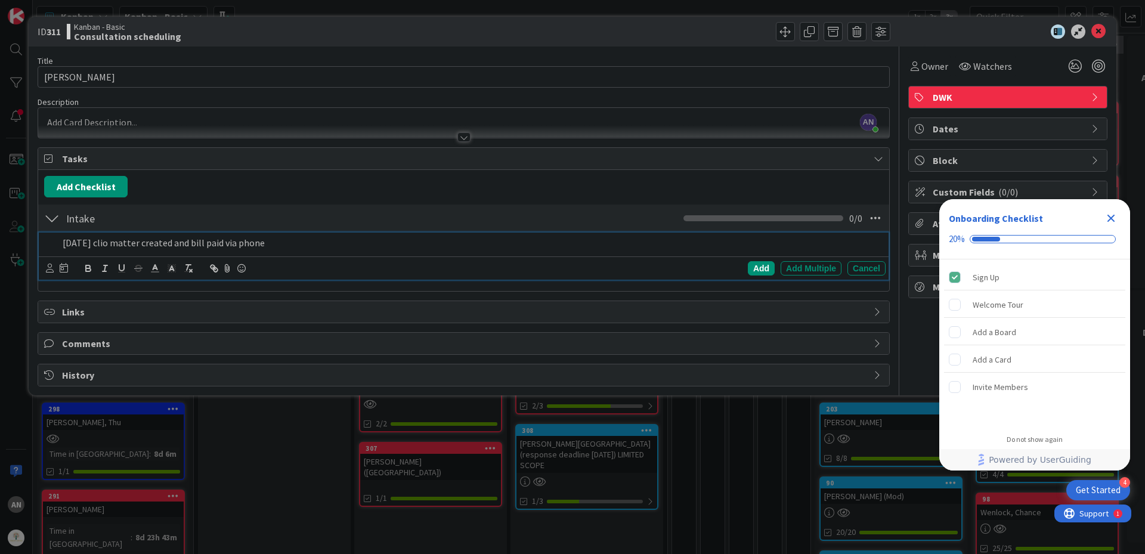
click at [46, 273] on icon at bounding box center [50, 268] width 8 height 9
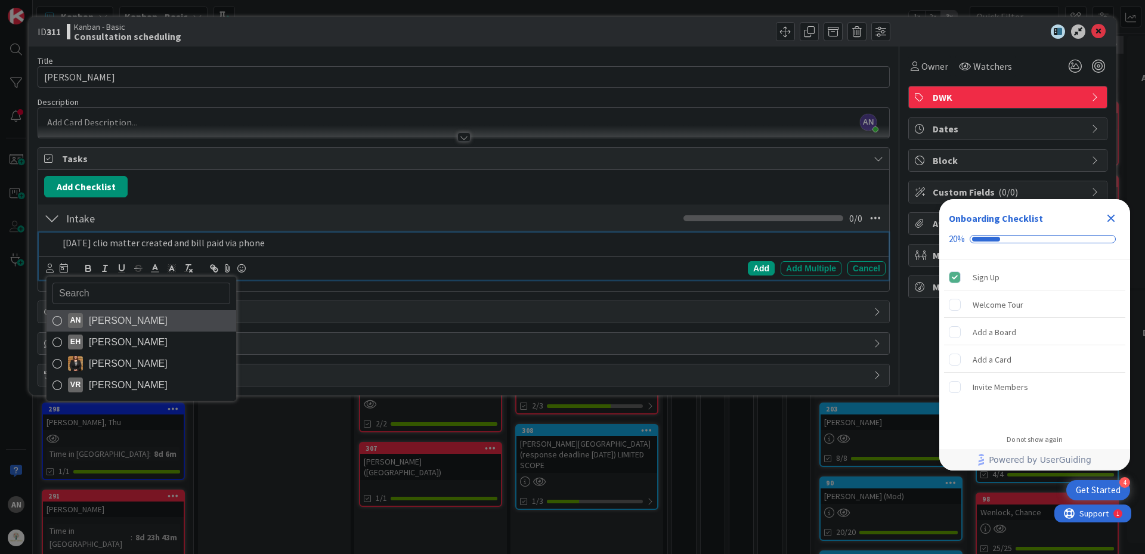
click at [113, 323] on span "[PERSON_NAME]" at bounding box center [128, 321] width 79 height 18
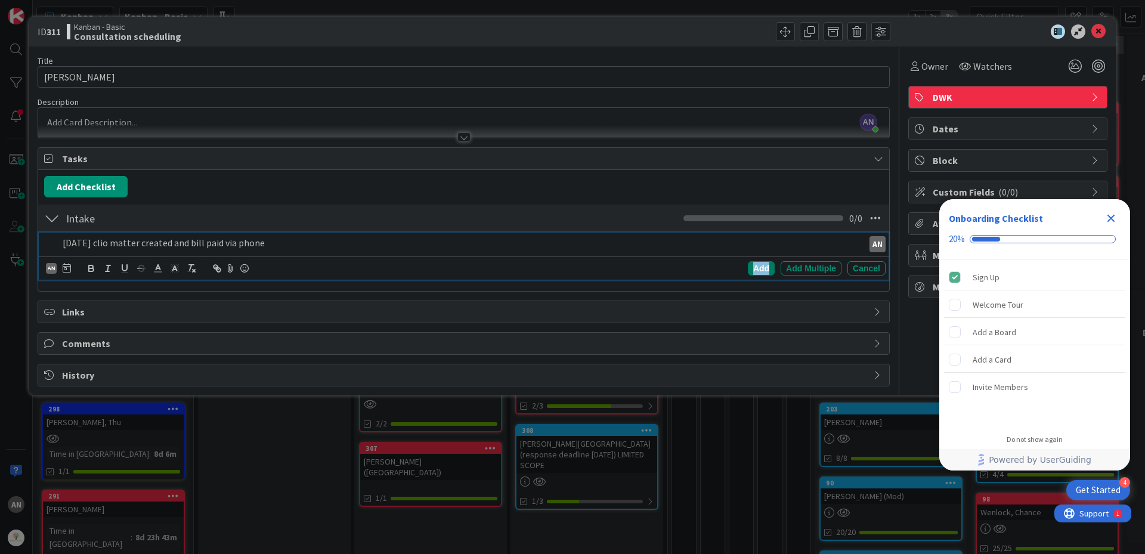
click at [756, 271] on div "Add" at bounding box center [761, 268] width 27 height 14
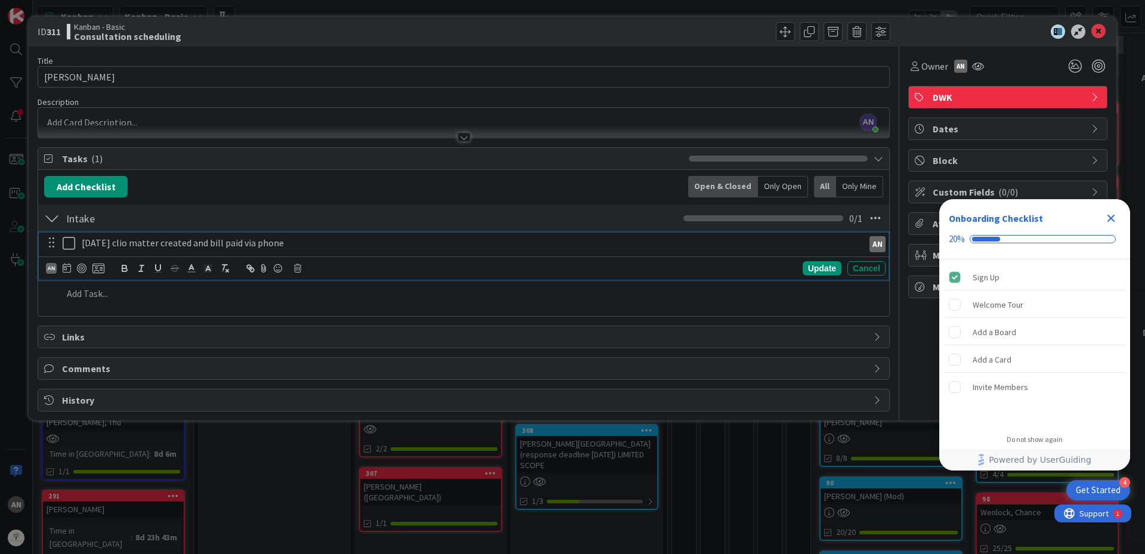
click at [73, 246] on icon at bounding box center [69, 243] width 13 height 14
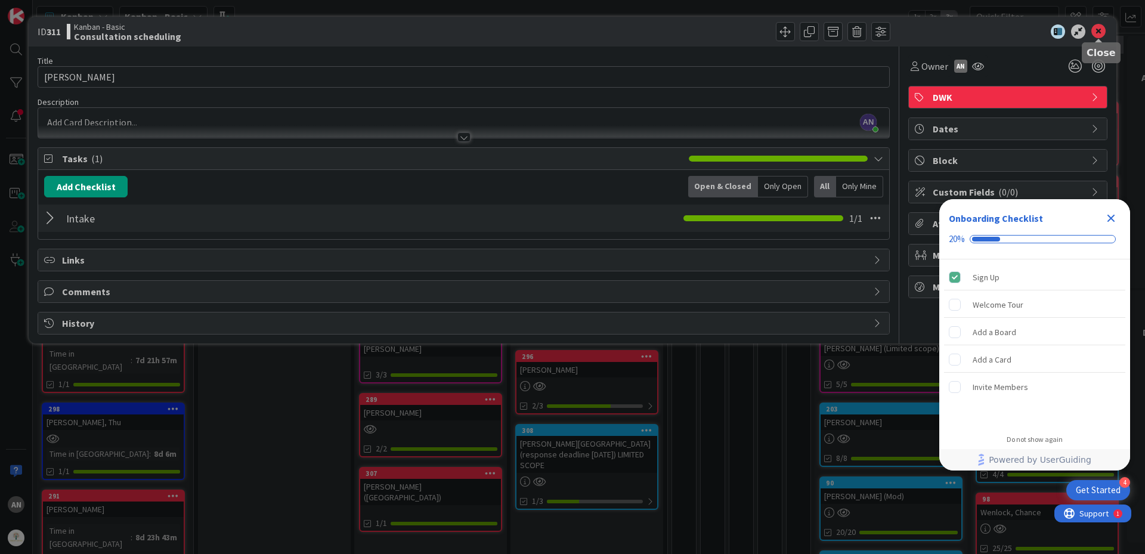
click at [1097, 32] on icon at bounding box center [1098, 31] width 14 height 14
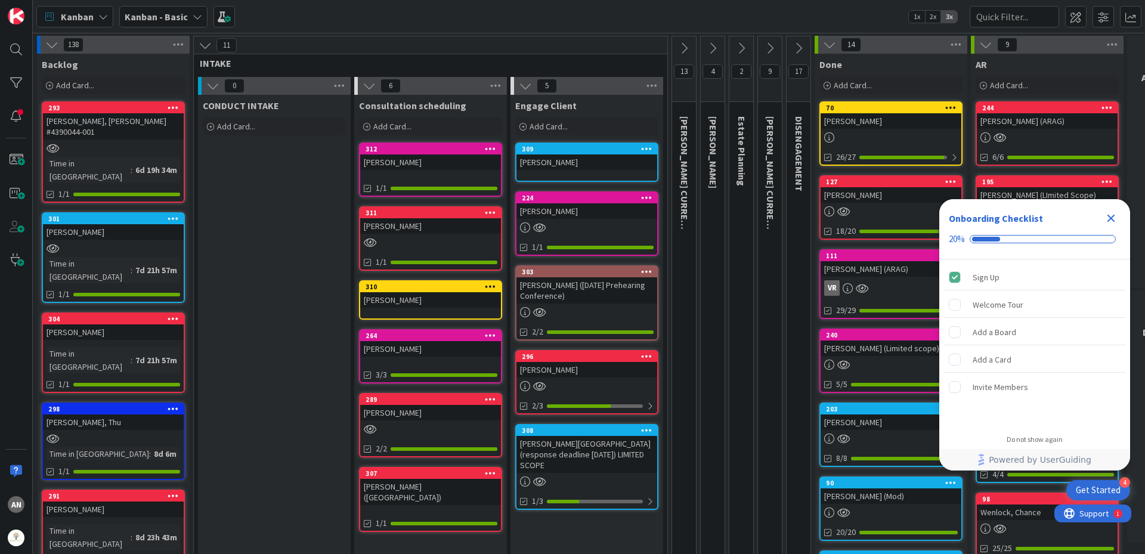
click at [437, 299] on div "[PERSON_NAME]" at bounding box center [430, 300] width 141 height 16
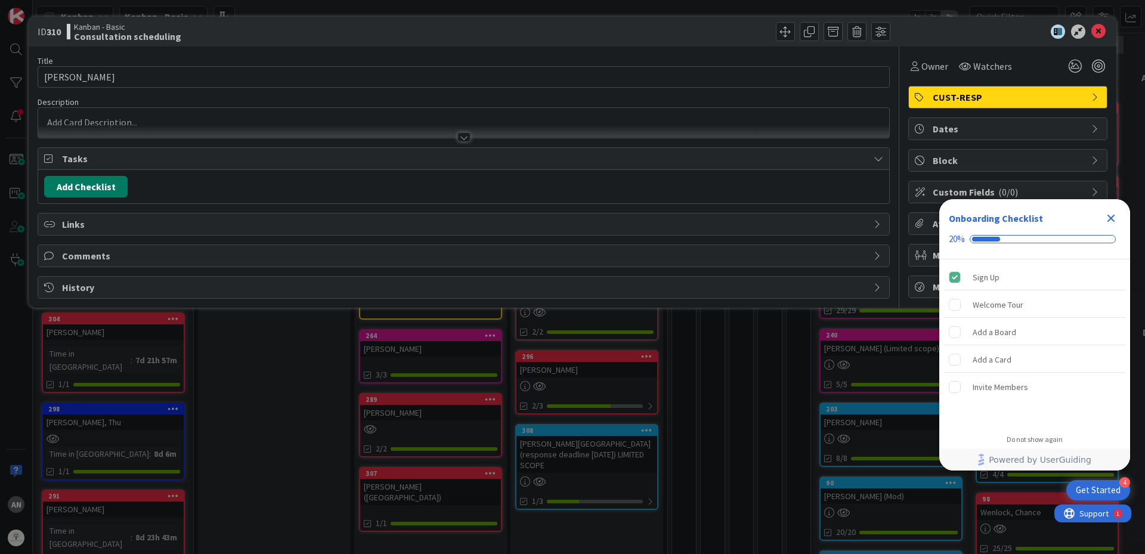
click at [79, 192] on button "Add Checklist" at bounding box center [85, 186] width 83 height 21
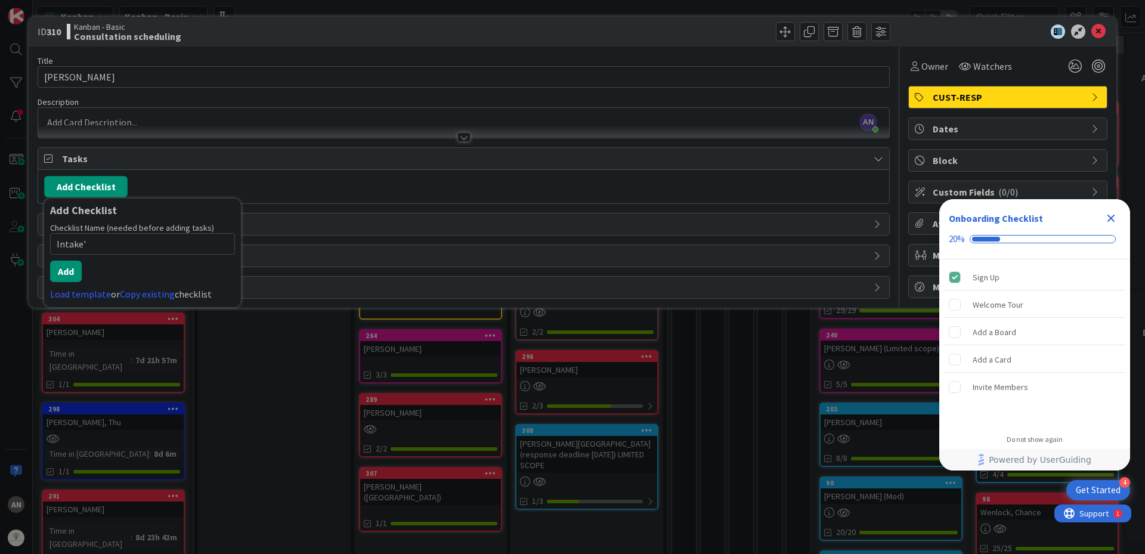
type input "Intake"
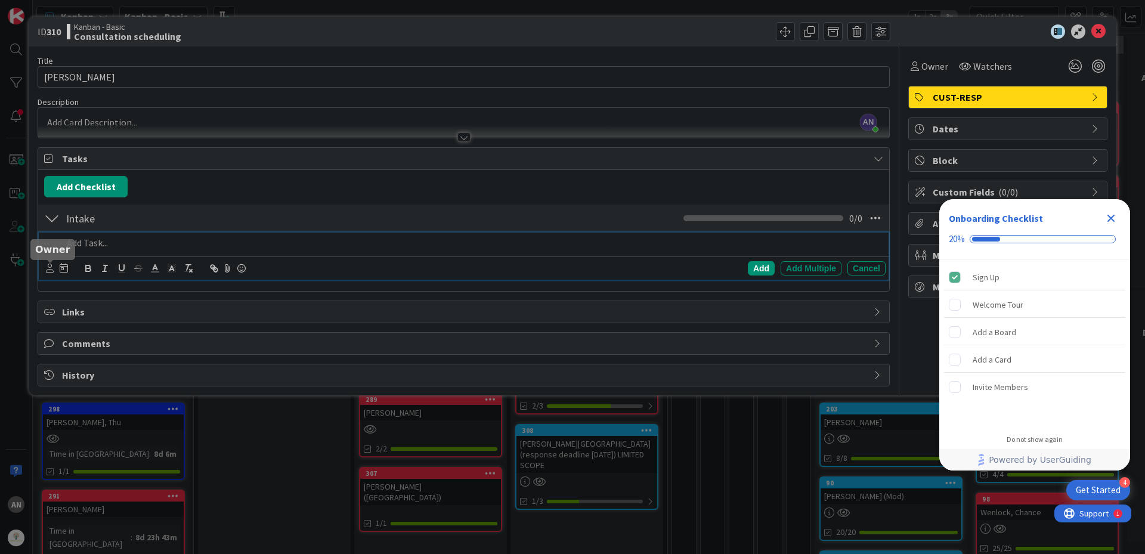
click at [50, 269] on icon at bounding box center [50, 268] width 8 height 9
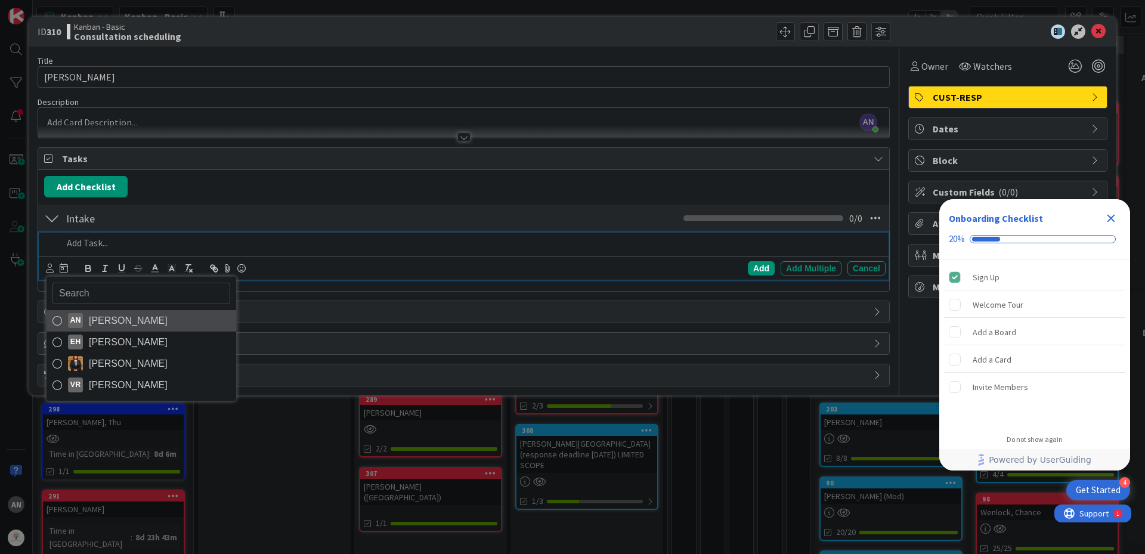
click at [109, 321] on span "[PERSON_NAME]" at bounding box center [128, 321] width 79 height 18
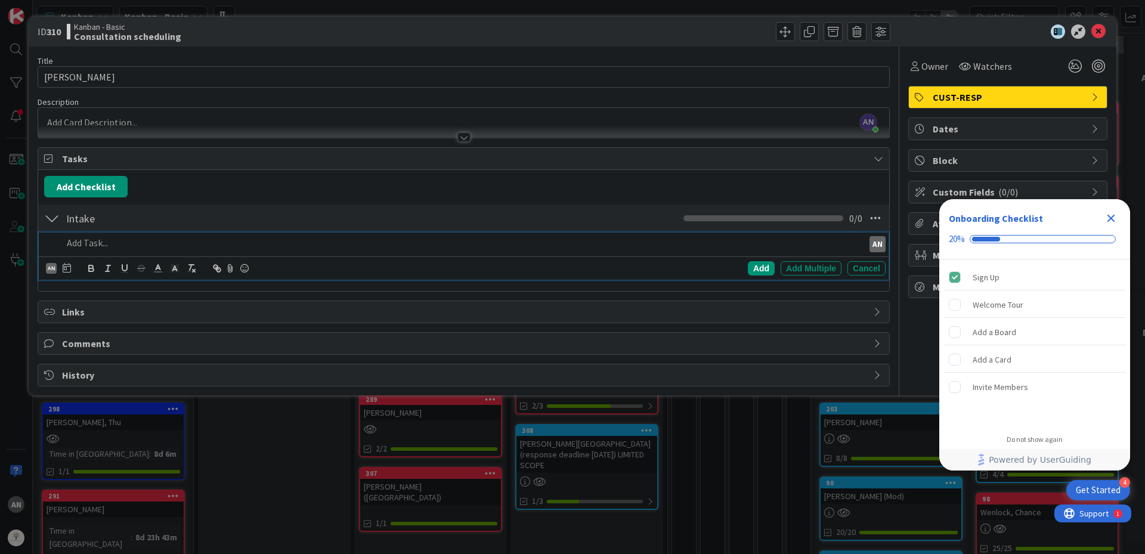
click at [104, 247] on p at bounding box center [461, 243] width 796 height 14
click at [752, 269] on div "Add" at bounding box center [761, 268] width 27 height 14
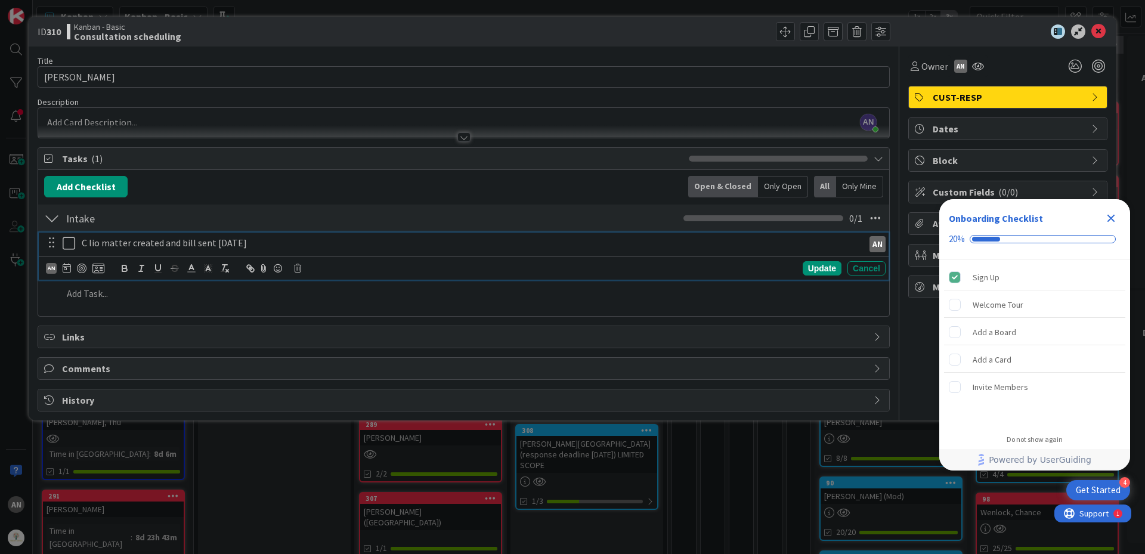
click at [70, 244] on icon at bounding box center [69, 243] width 13 height 14
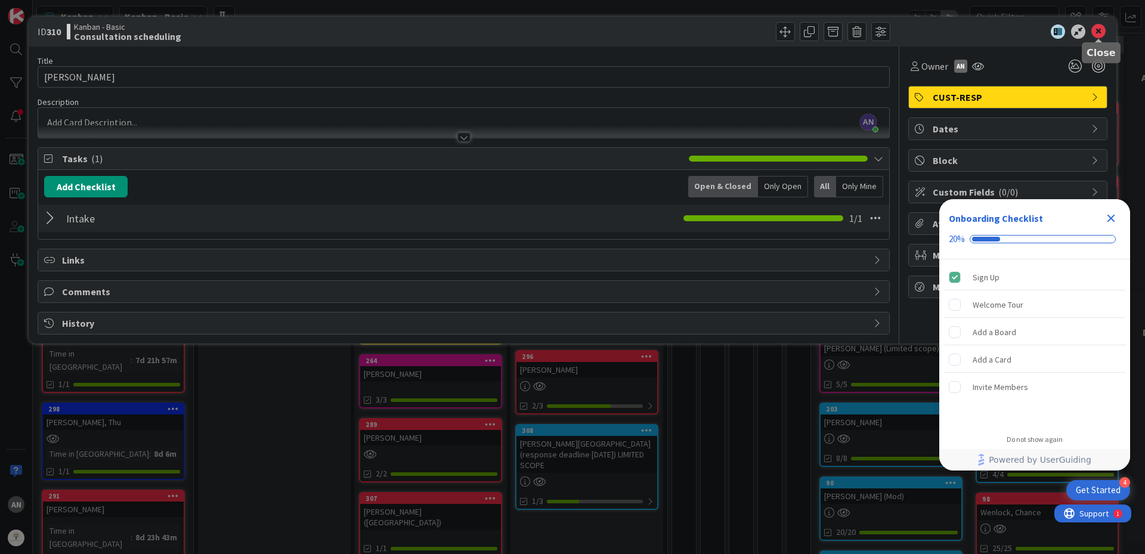
click at [1103, 31] on icon at bounding box center [1098, 31] width 14 height 14
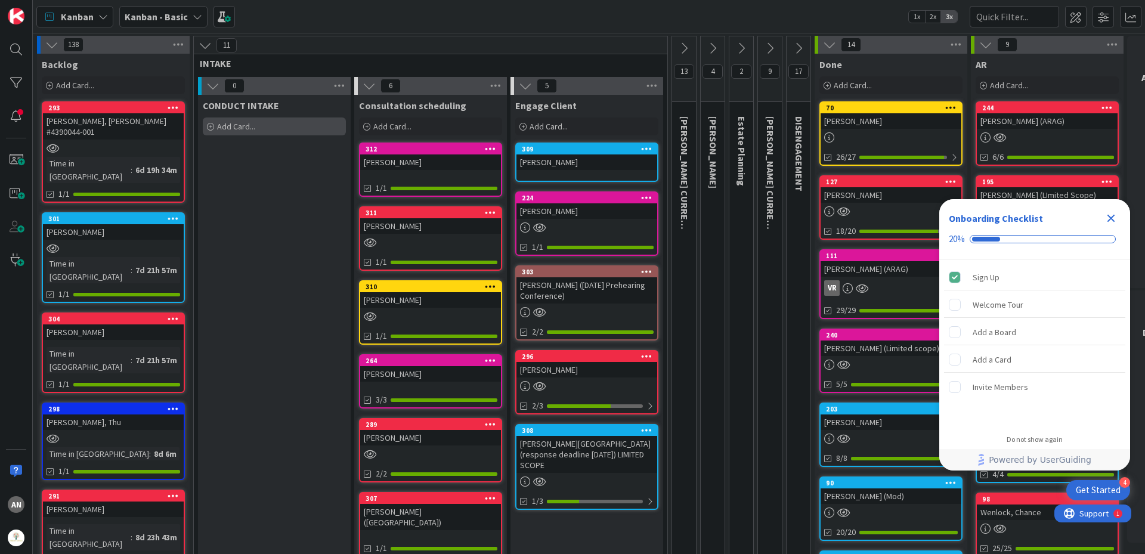
click at [265, 135] on div "Add Card..." at bounding box center [274, 126] width 143 height 18
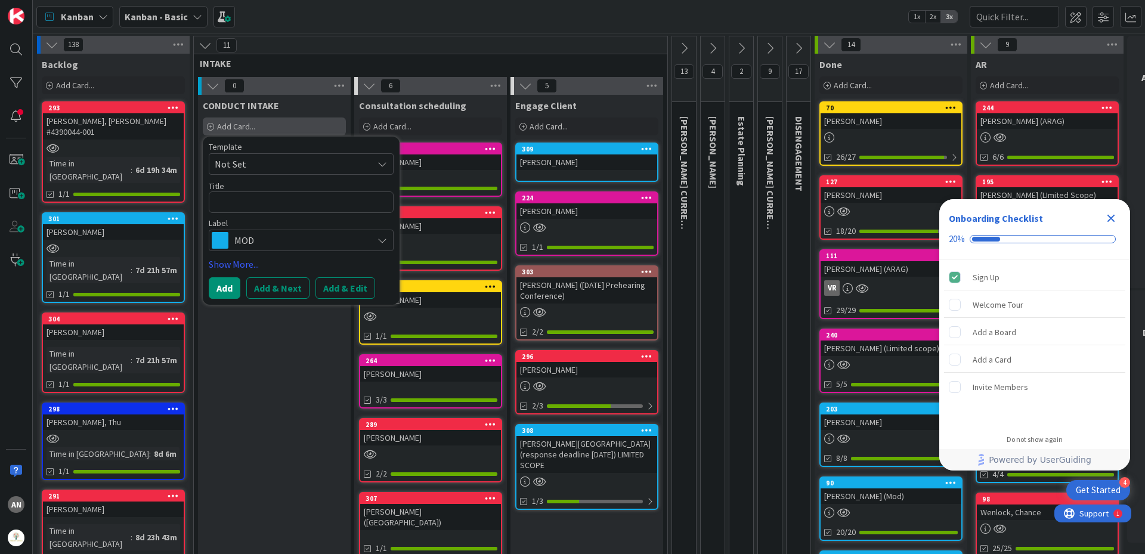
type textarea "x"
type textarea "R"
type textarea "x"
type textarea "Ru"
type textarea "x"
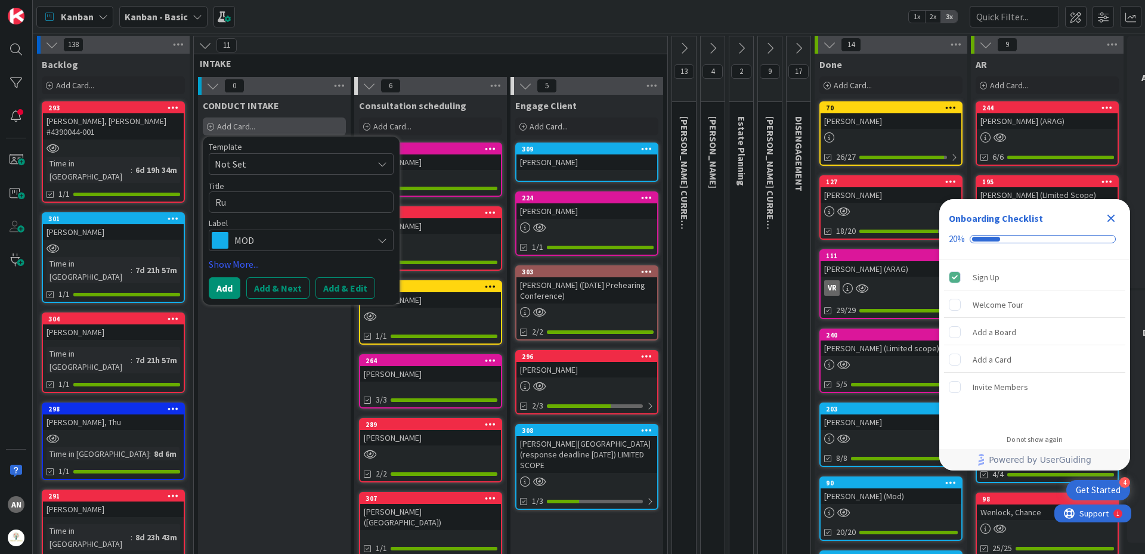
type textarea "Rut"
type textarea "x"
type textarea "Ruts"
type textarea "x"
type textarea "Rutsc"
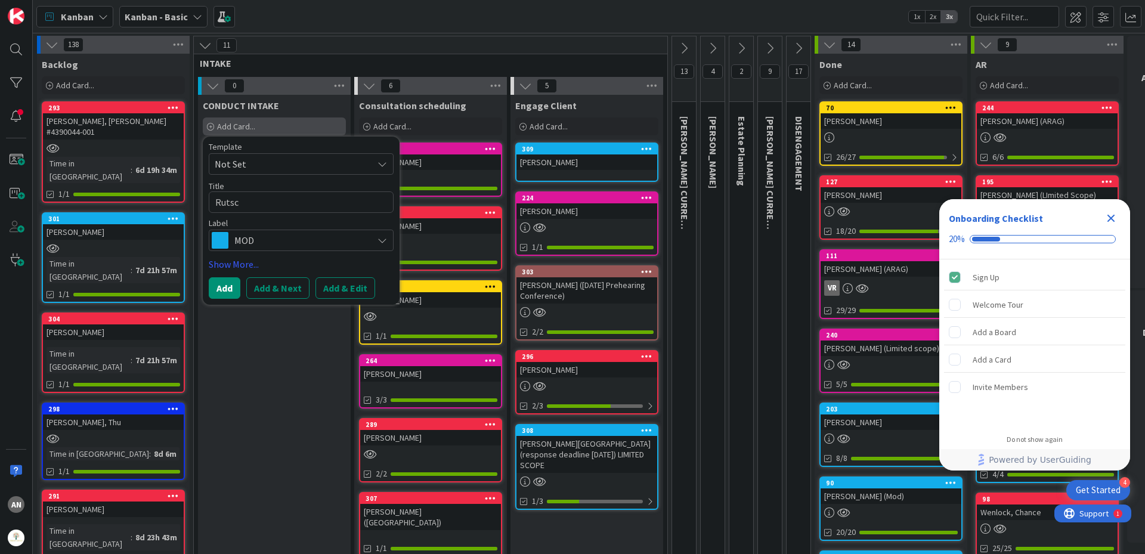
type textarea "x"
type textarea "Rutsch"
type textarea "x"
type textarea "Rutschm"
type textarea "x"
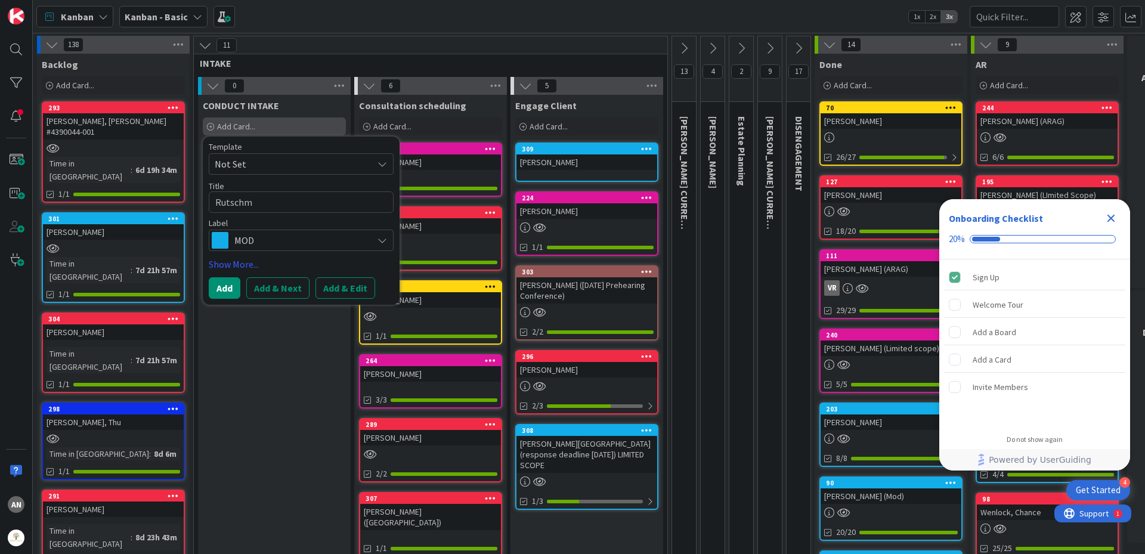
type textarea "Rutschme"
type textarea "x"
type textarea "Rutschm"
type textarea "x"
type textarea "Rutschma"
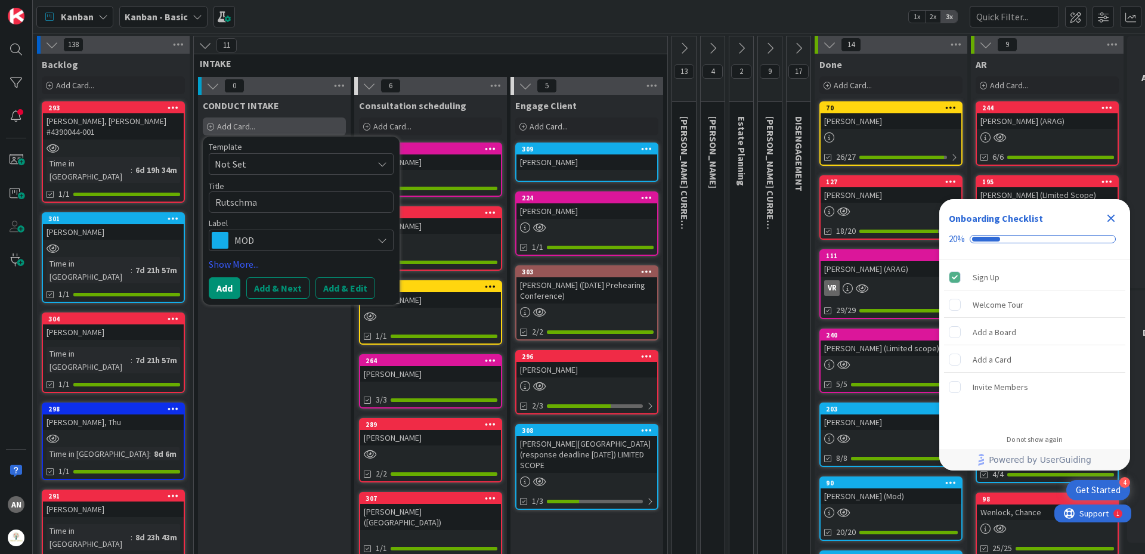
type textarea "x"
type textarea "[PERSON_NAME]"
type textarea "x"
type textarea "[PERSON_NAME],"
type textarea "x"
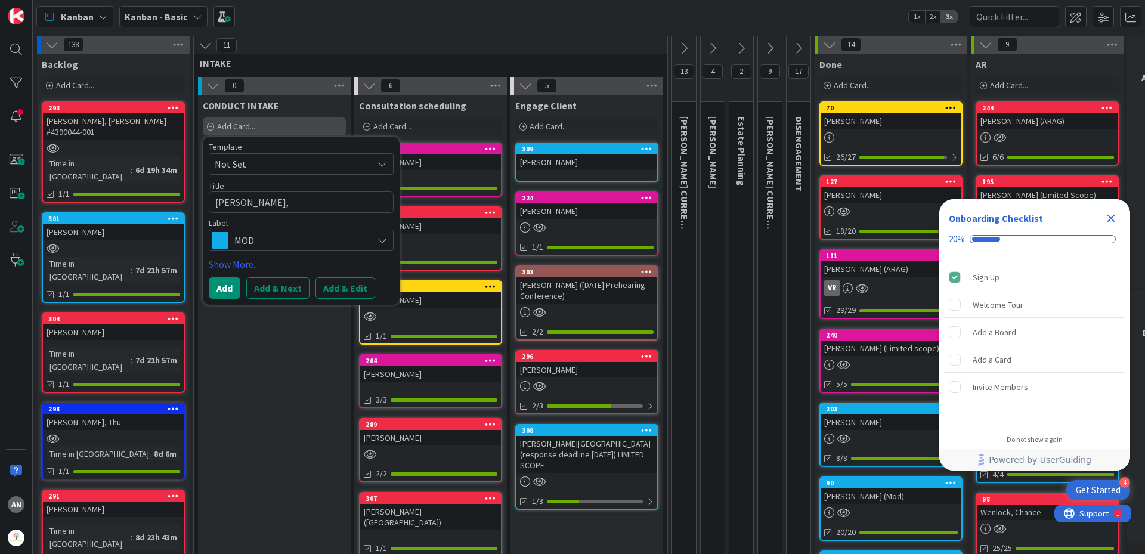
type textarea "[PERSON_NAME],"
type textarea "x"
type textarea "[PERSON_NAME], J"
type textarea "x"
type textarea "[PERSON_NAME]"
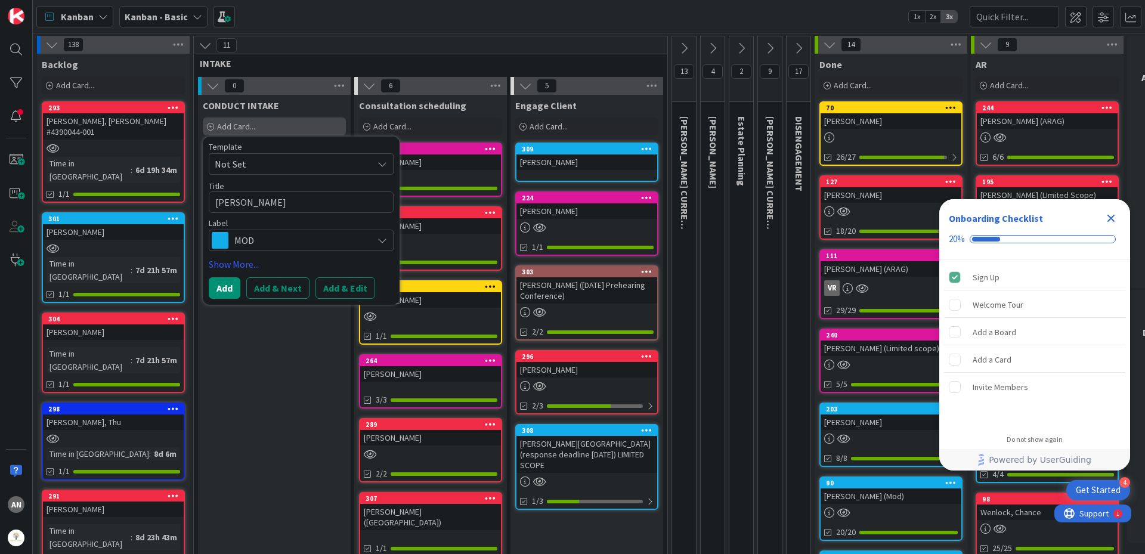
type textarea "x"
type textarea "[PERSON_NAME]"
type textarea "x"
type textarea "[PERSON_NAME]"
type textarea "x"
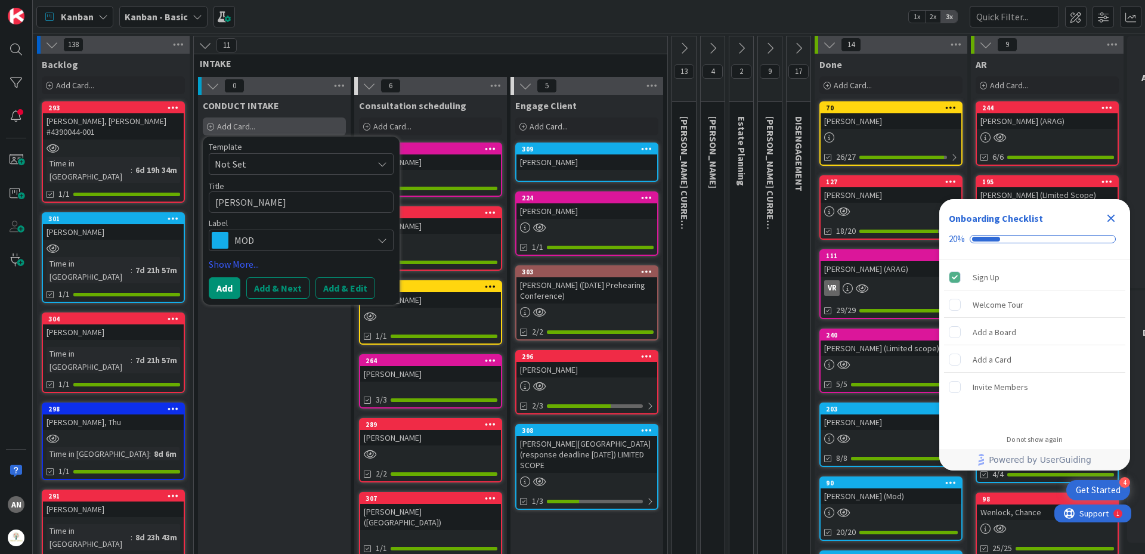
type textarea "[PERSON_NAME]"
type textarea "x"
type textarea "[PERSON_NAME]"
type textarea "x"
type textarea "[PERSON_NAME]"
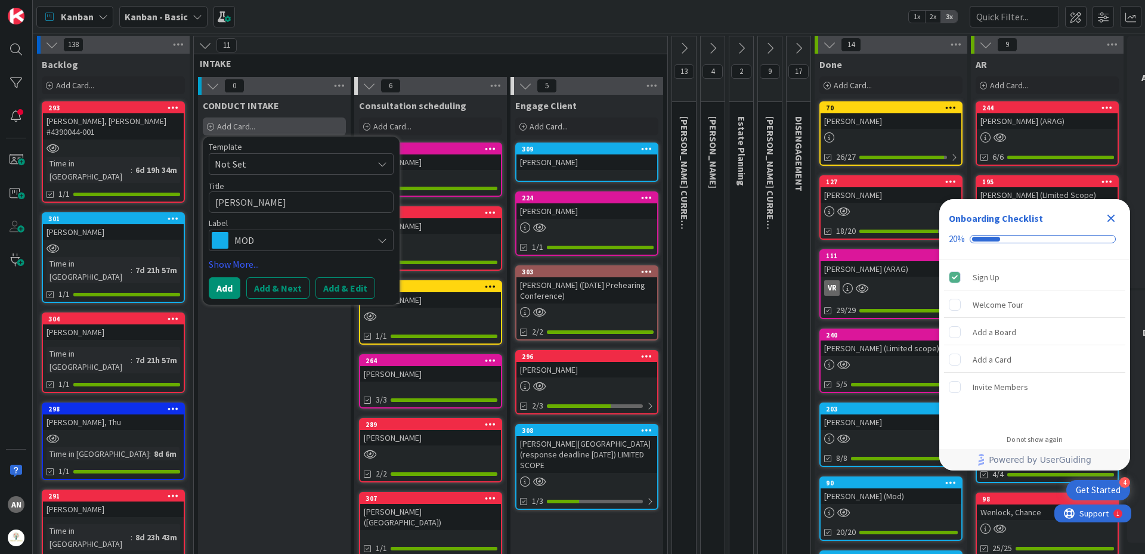
type textarea "x"
type textarea "[PERSON_NAME]"
click at [224, 283] on button "Add" at bounding box center [225, 287] width 32 height 21
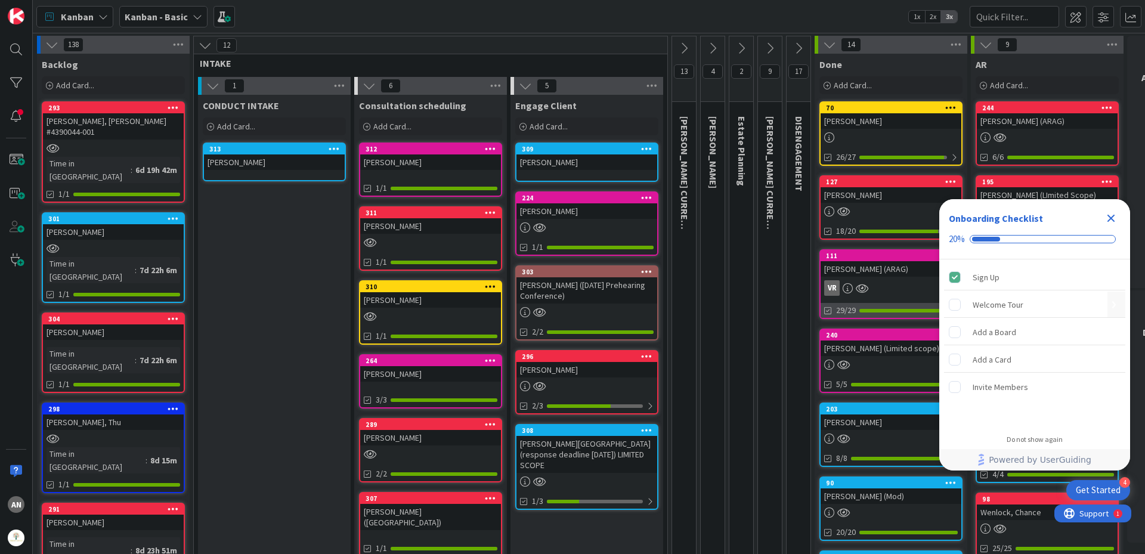
click at [956, 307] on rect "Welcome Tour is incomplete." at bounding box center [954, 304] width 11 height 11
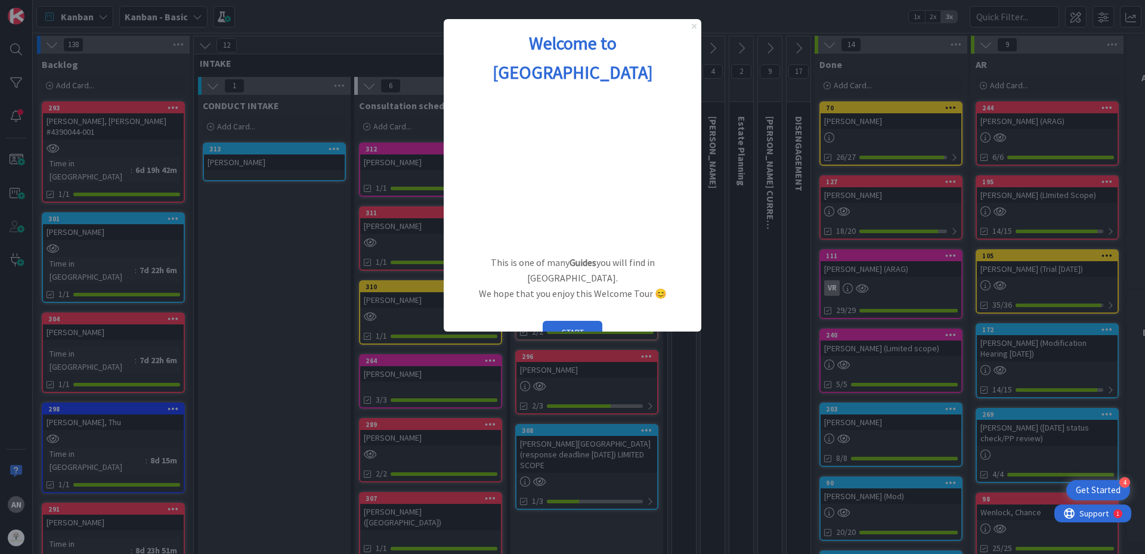
drag, startPoint x: 694, startPoint y: 27, endPoint x: 1138, endPoint y: 48, distance: 444.8
click at [694, 27] on icon "Close Preview" at bounding box center [694, 26] width 5 height 5
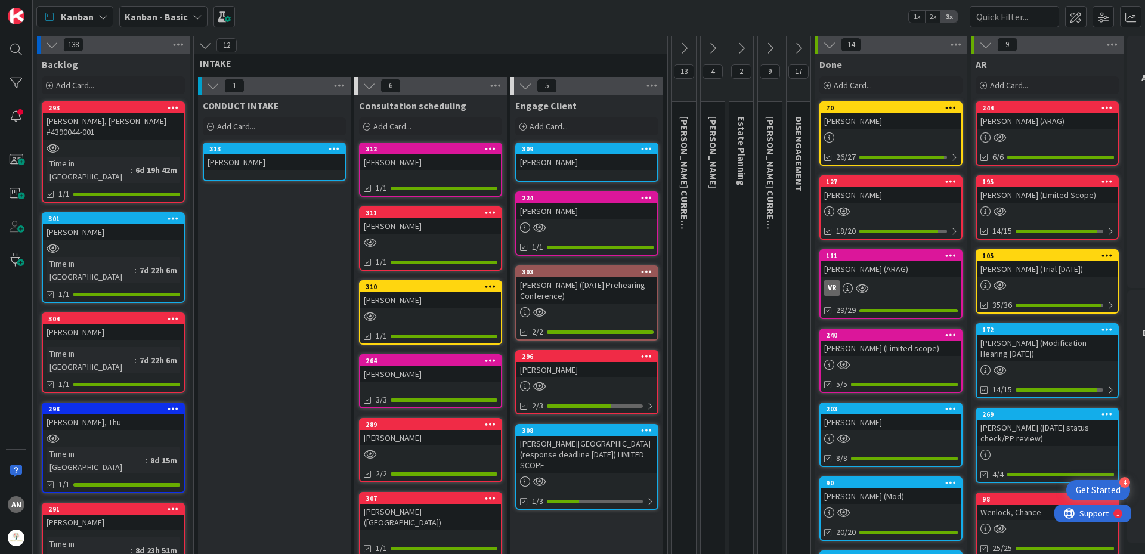
click at [75, 20] on span "Kanban" at bounding box center [77, 17] width 33 height 14
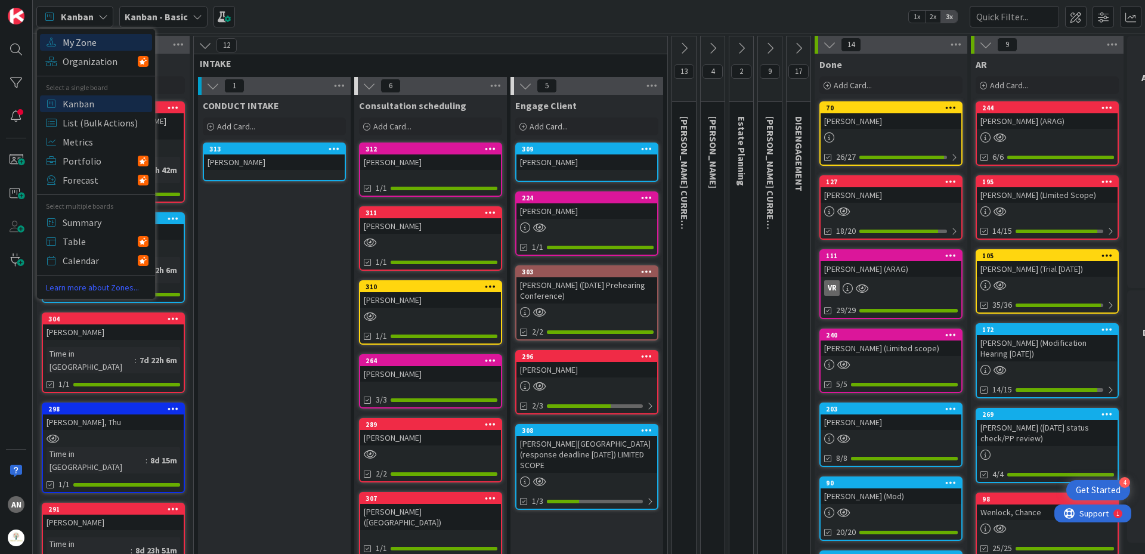
click at [87, 42] on span "My Zone" at bounding box center [106, 42] width 86 height 18
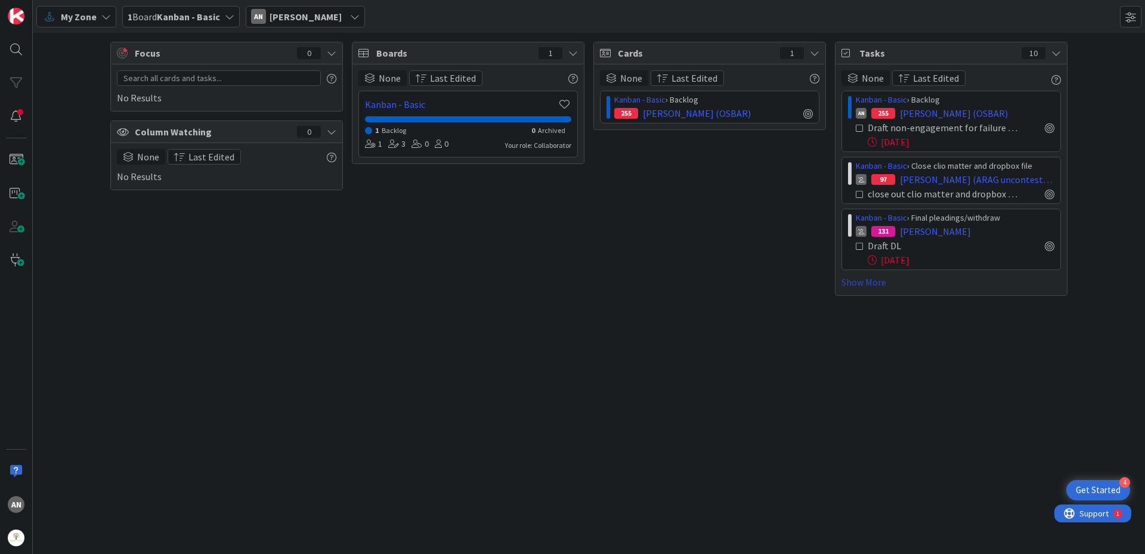
click at [870, 286] on link "Show More" at bounding box center [950, 282] width 219 height 14
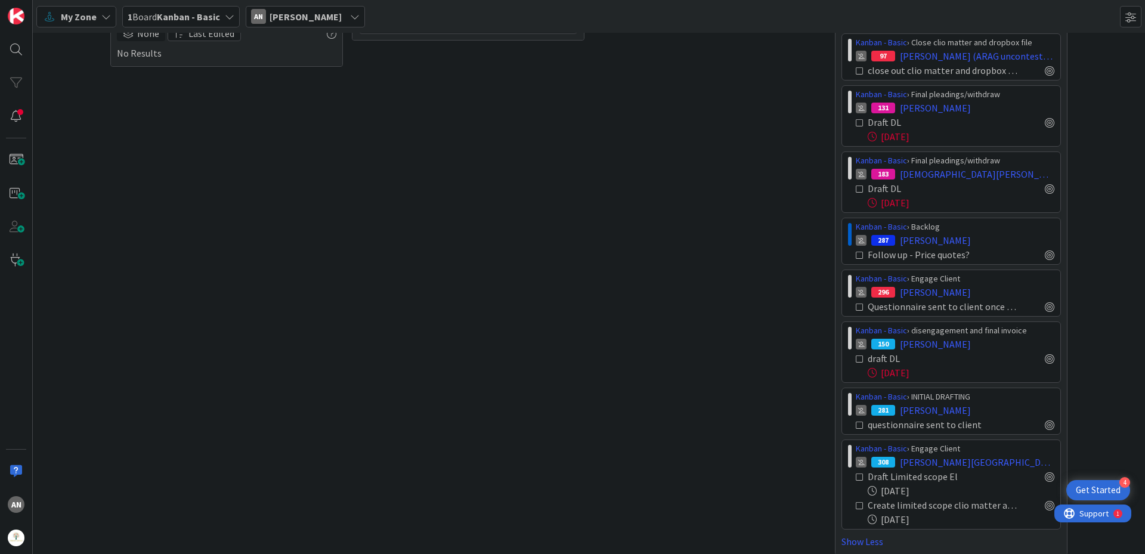
scroll to position [134, 0]
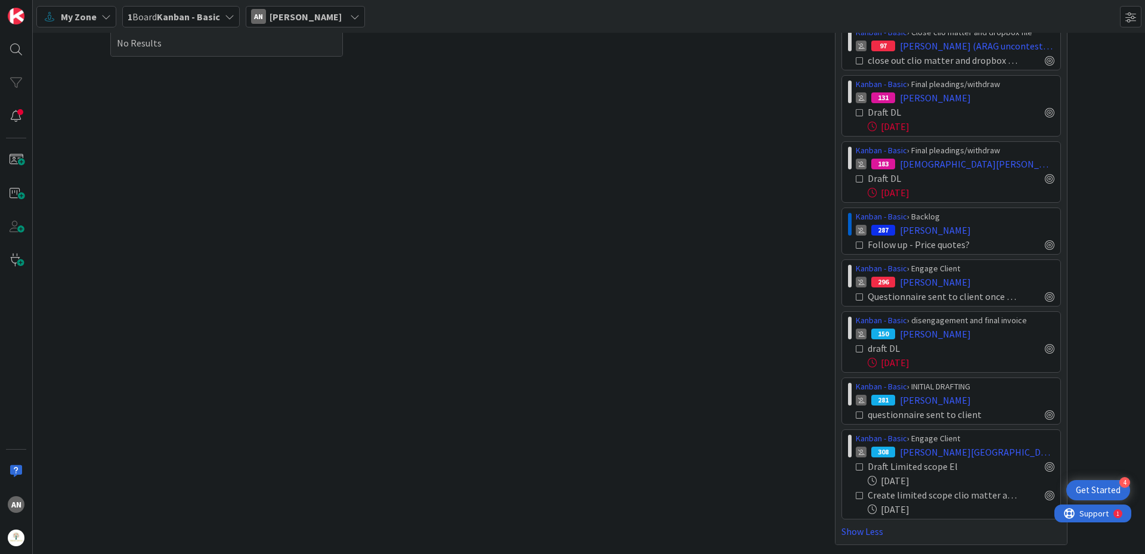
click at [856, 415] on icon at bounding box center [860, 415] width 8 height 8
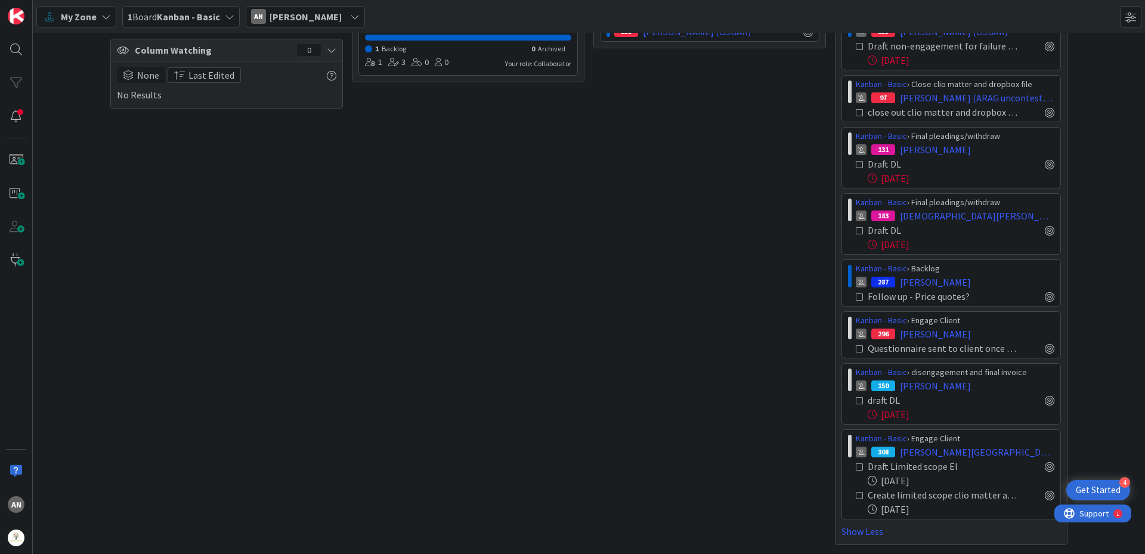
scroll to position [82, 0]
click at [933, 455] on span "[PERSON_NAME][GEOGRAPHIC_DATA] (response deadline [DATE]) LIMITED SCOPE" at bounding box center [977, 452] width 154 height 14
